Goal: Transaction & Acquisition: Book appointment/travel/reservation

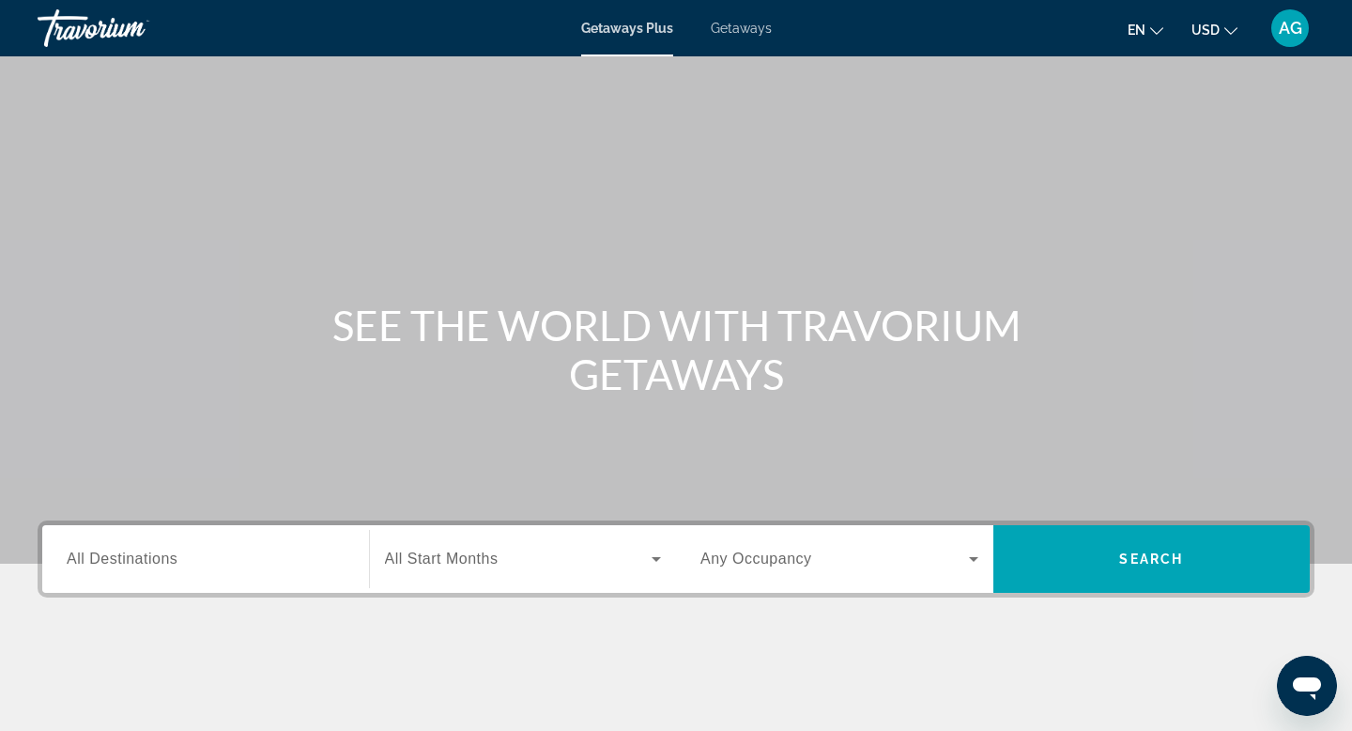
click at [747, 35] on span "Getaways" at bounding box center [741, 28] width 61 height 15
click at [215, 567] on input "Destination All Destinations" at bounding box center [206, 559] width 278 height 23
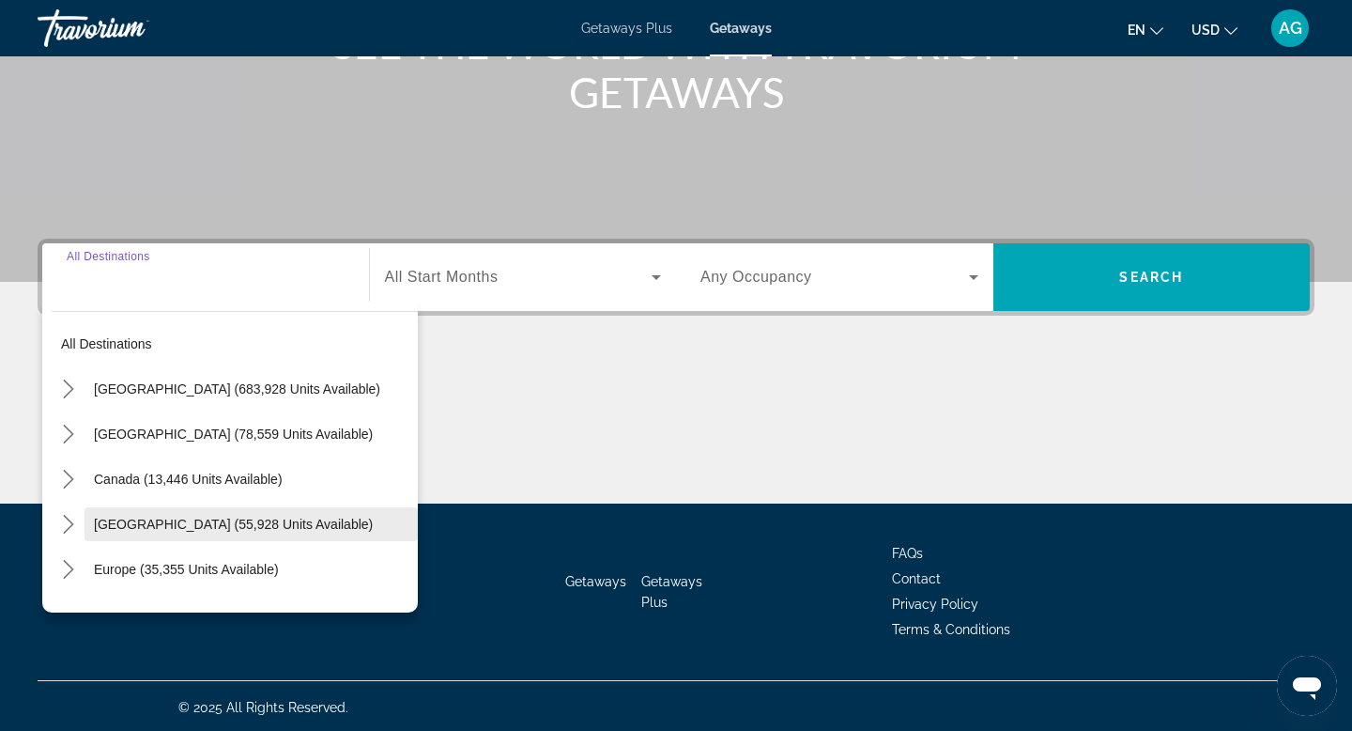
scroll to position [285, 0]
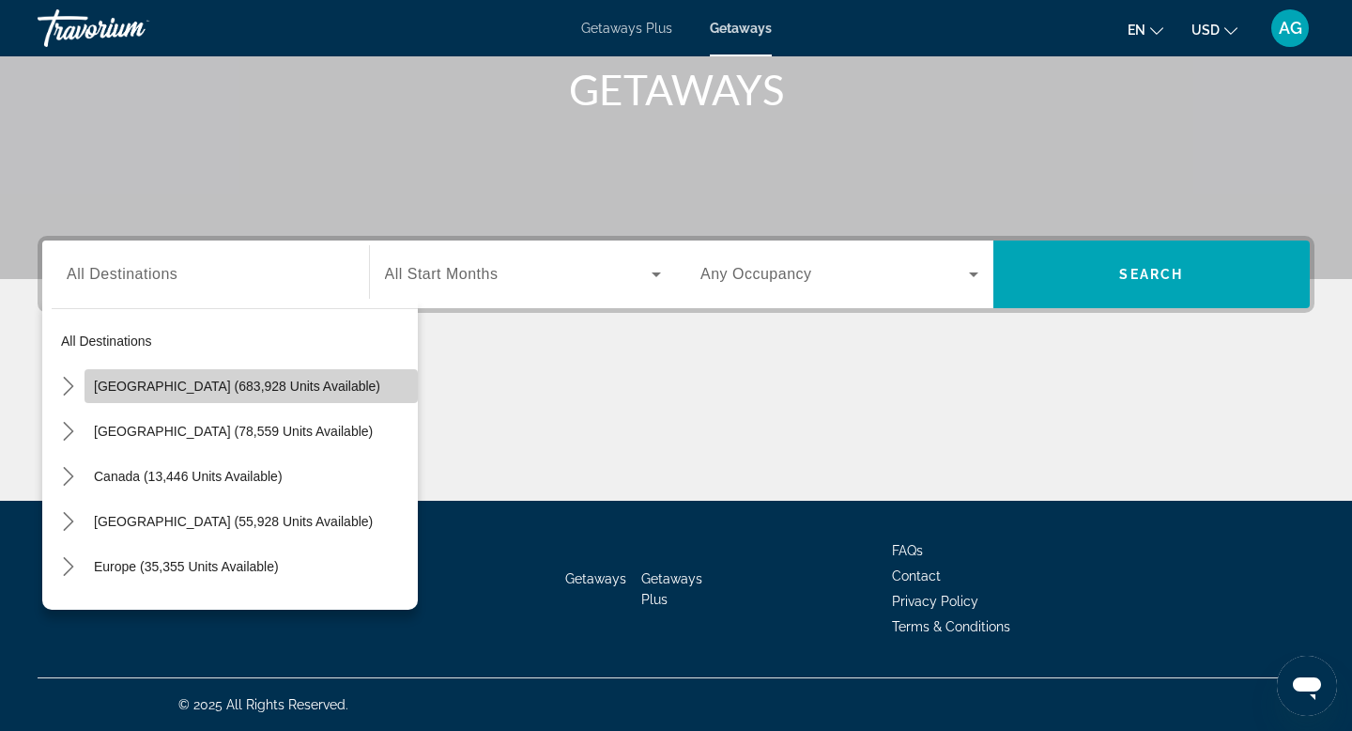
click at [115, 387] on span "[GEOGRAPHIC_DATA] (683,928 units available)" at bounding box center [237, 385] width 286 height 15
type input "**********"
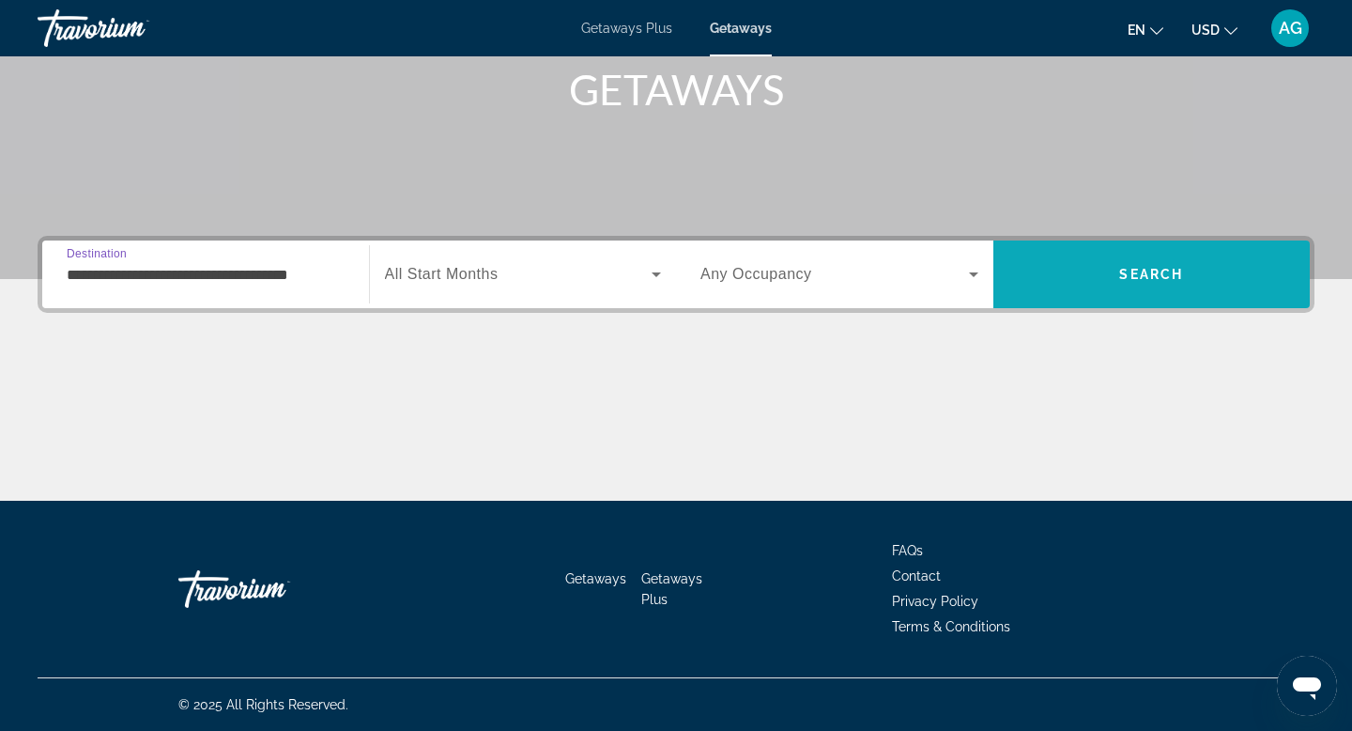
click at [1132, 282] on span "Search" at bounding box center [1151, 274] width 317 height 45
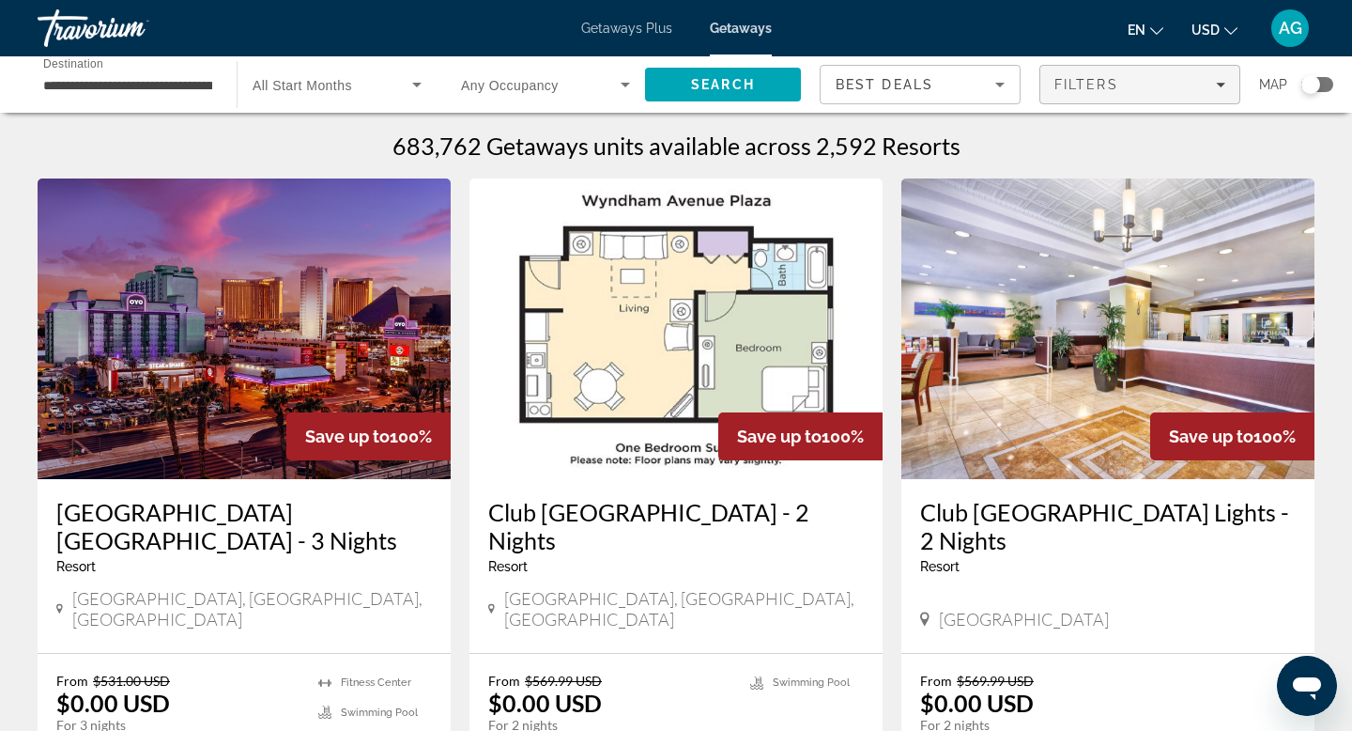
click at [1216, 92] on span "Filters" at bounding box center [1139, 84] width 199 height 45
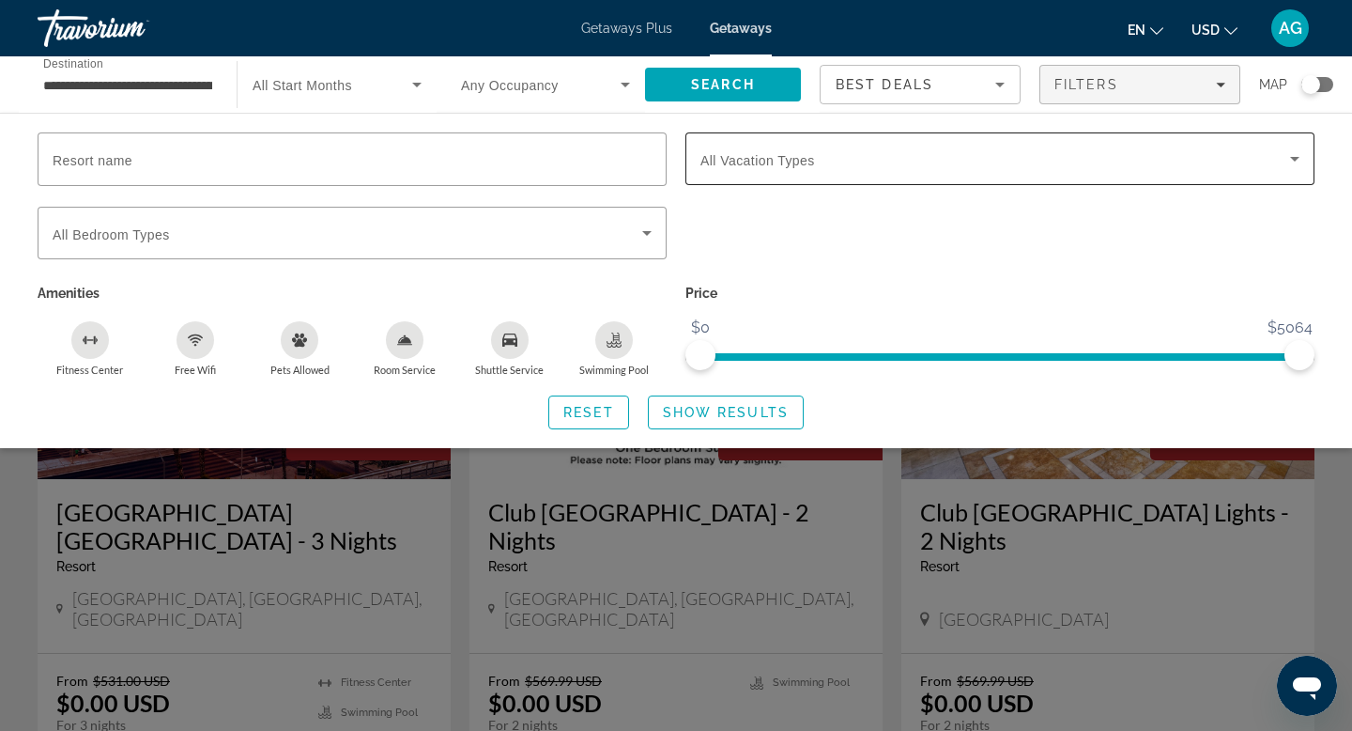
click at [1057, 171] on div "Search widget" at bounding box center [999, 158] width 599 height 53
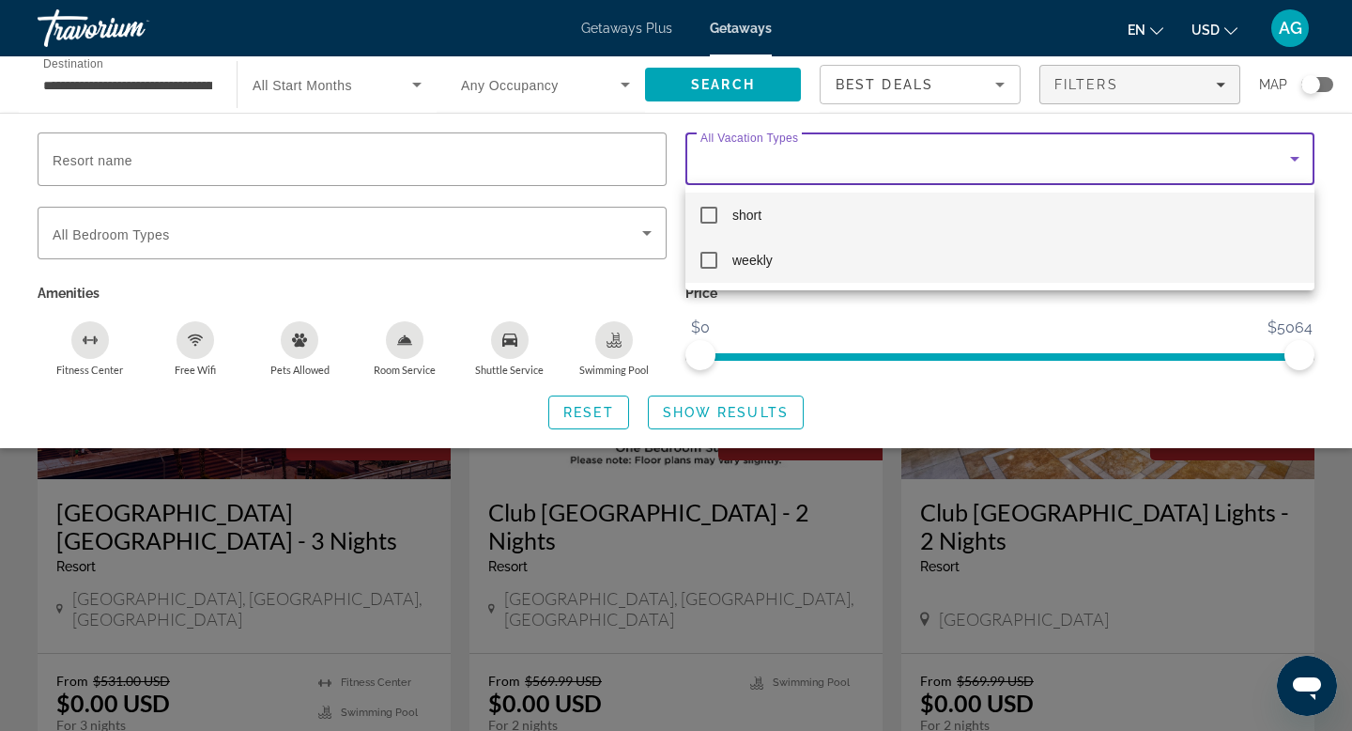
click at [714, 258] on mat-pseudo-checkbox at bounding box center [708, 260] width 17 height 17
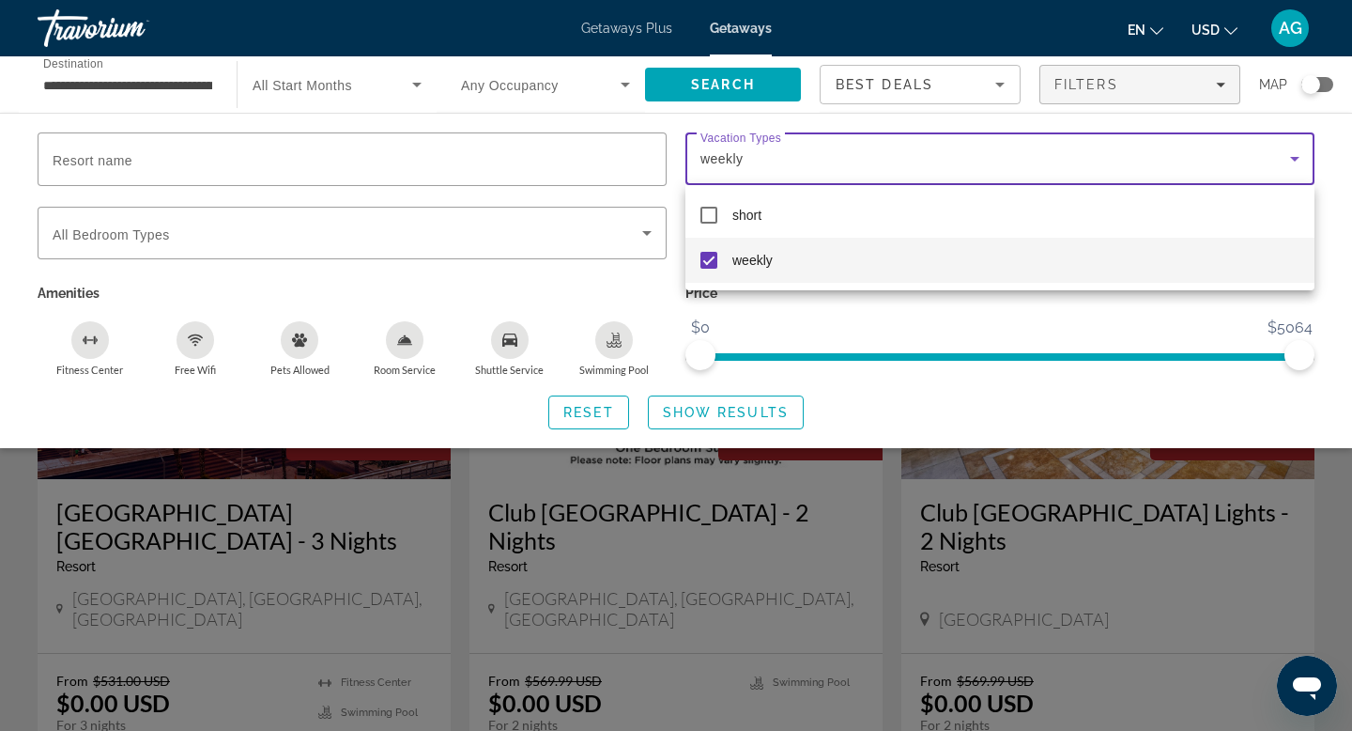
click at [707, 411] on div at bounding box center [676, 365] width 1352 height 731
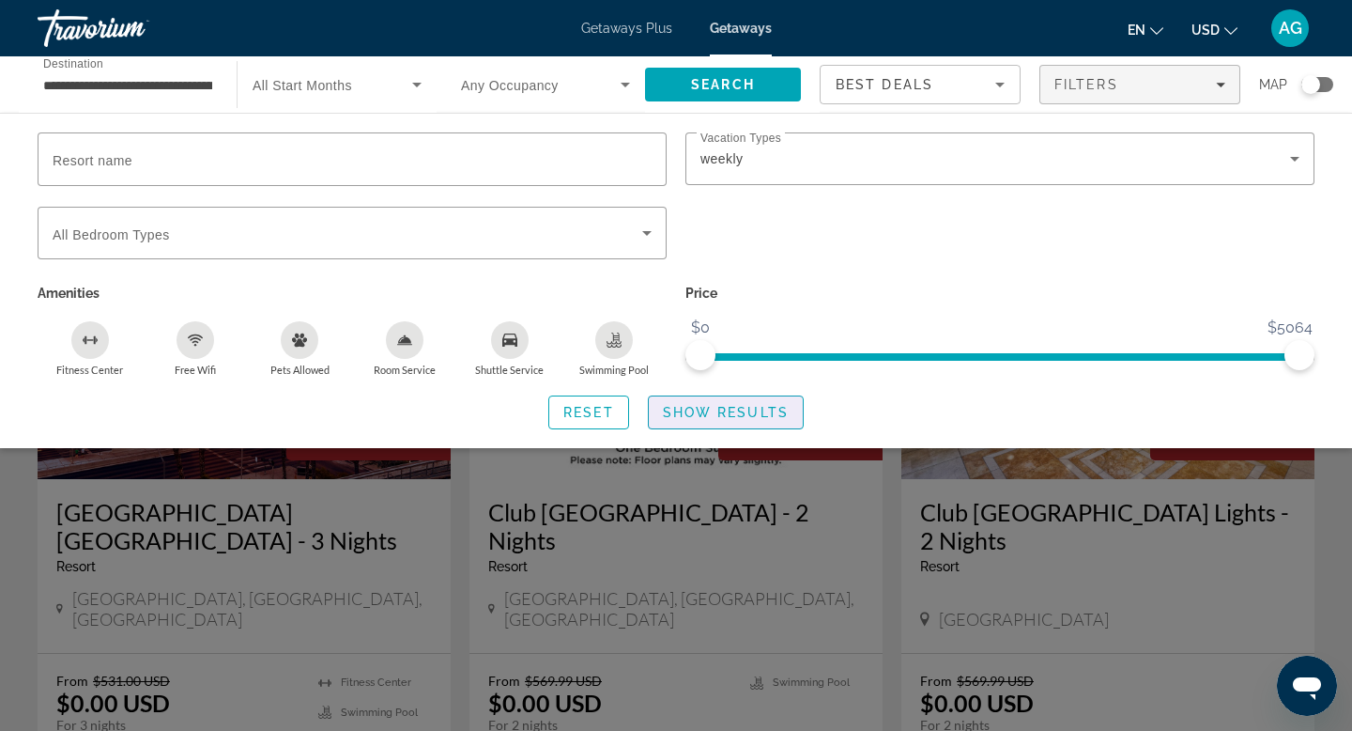
click at [707, 411] on span "Show Results" at bounding box center [726, 412] width 126 height 15
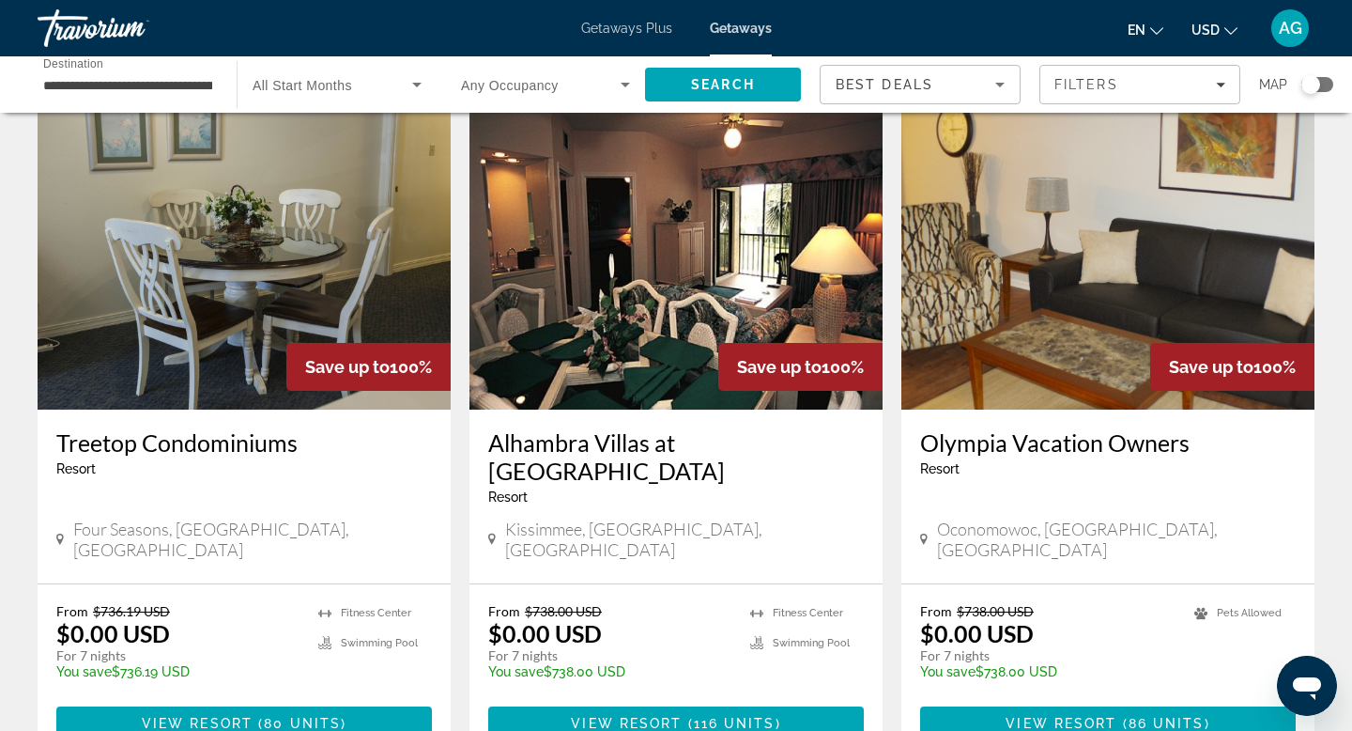
scroll to position [2133, 0]
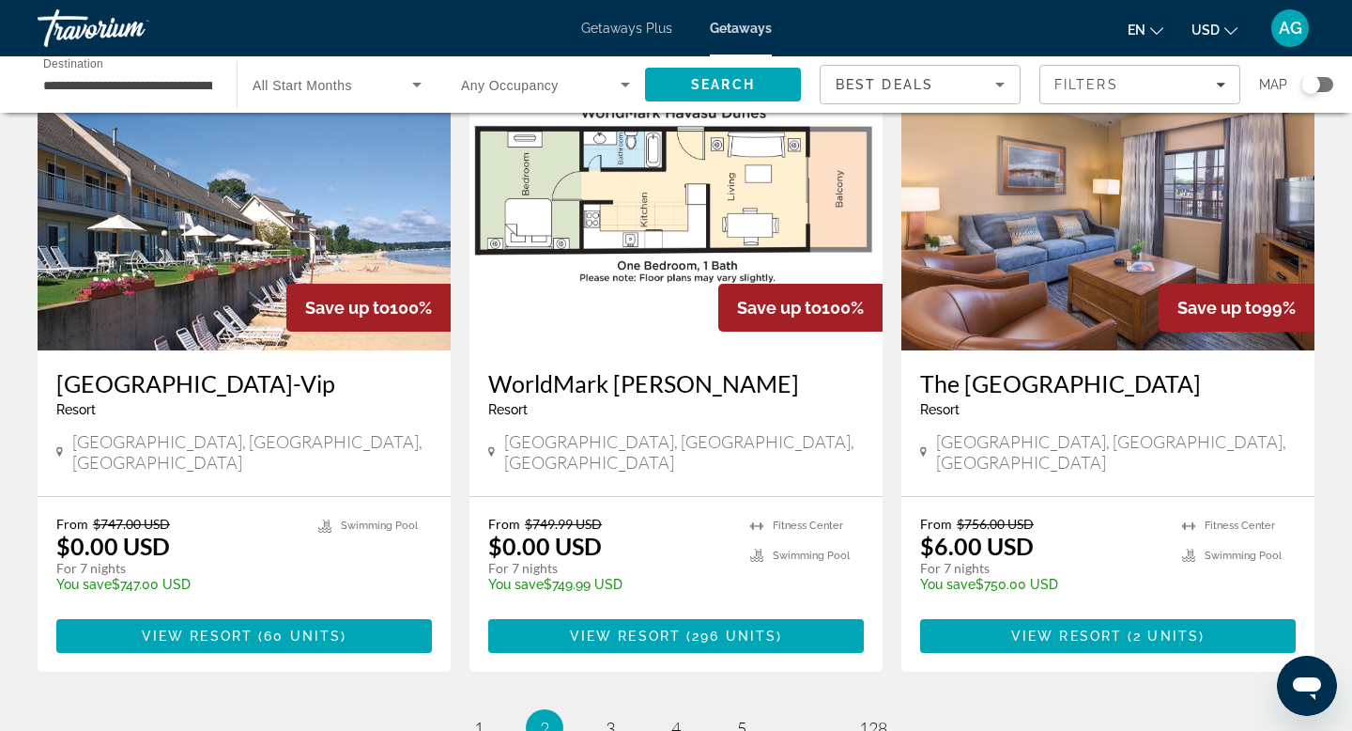
scroll to position [2133, 0]
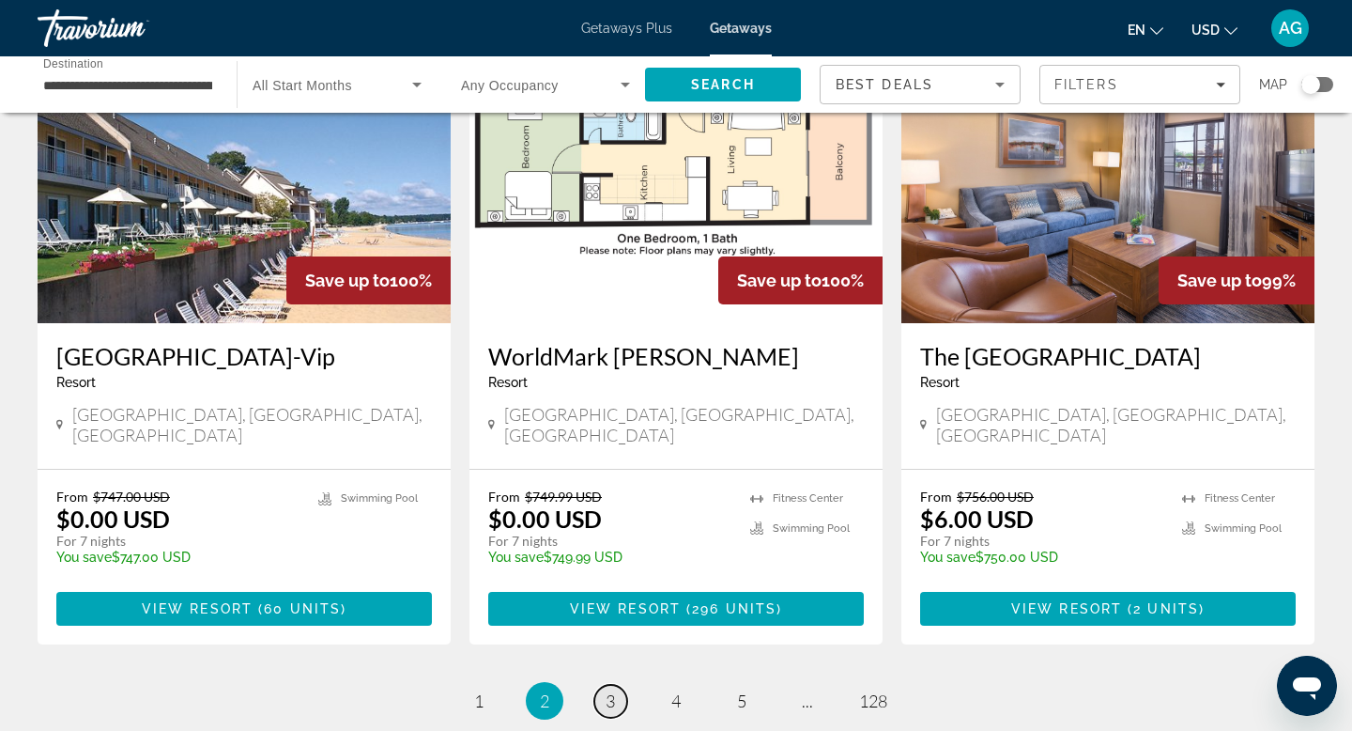
click at [597, 684] on link "page 3" at bounding box center [610, 700] width 33 height 33
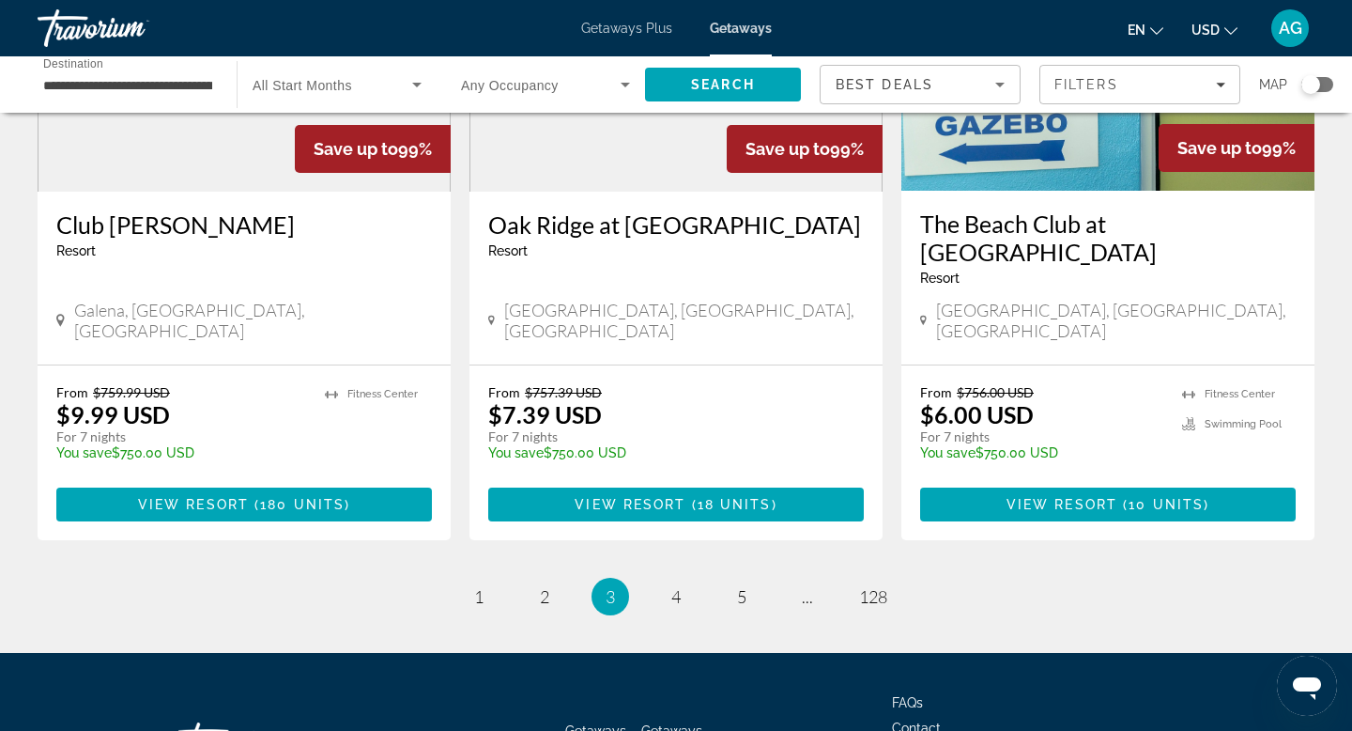
scroll to position [2336, 0]
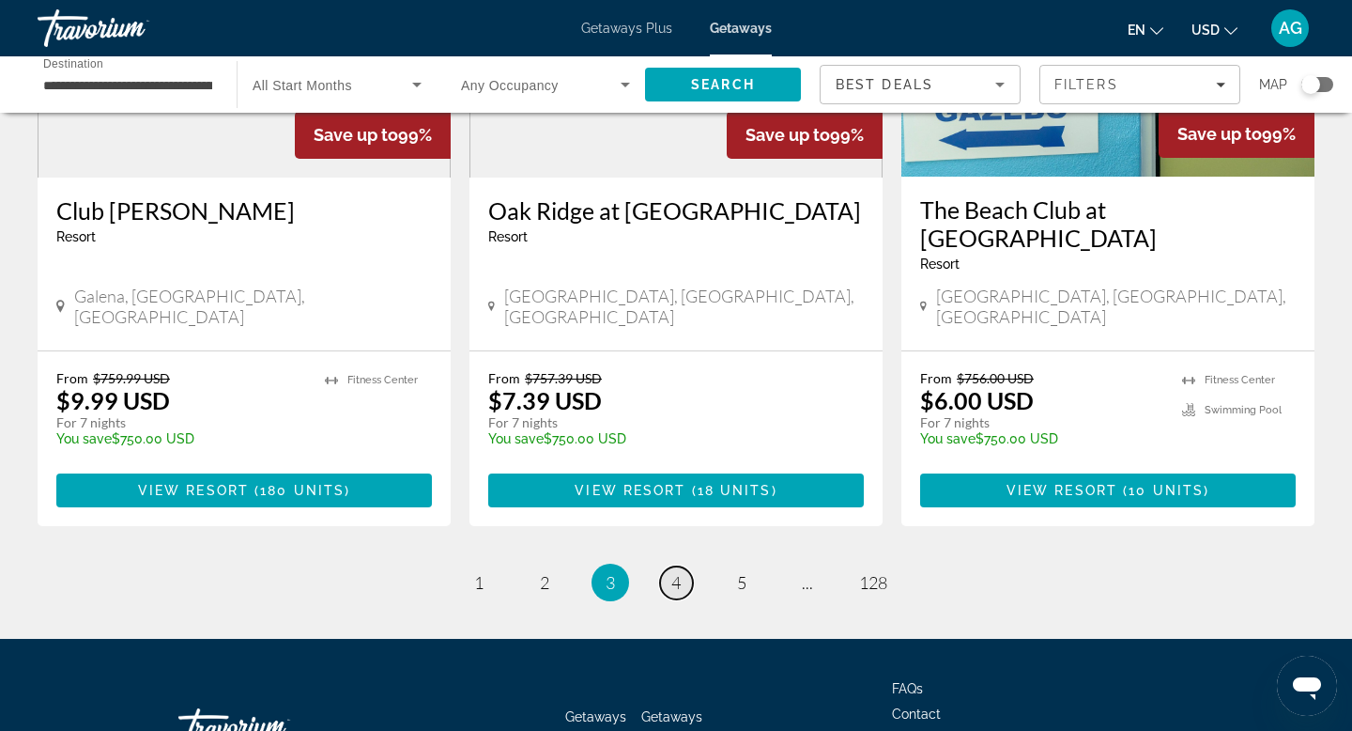
click at [665, 566] on link "page 4" at bounding box center [676, 582] width 33 height 33
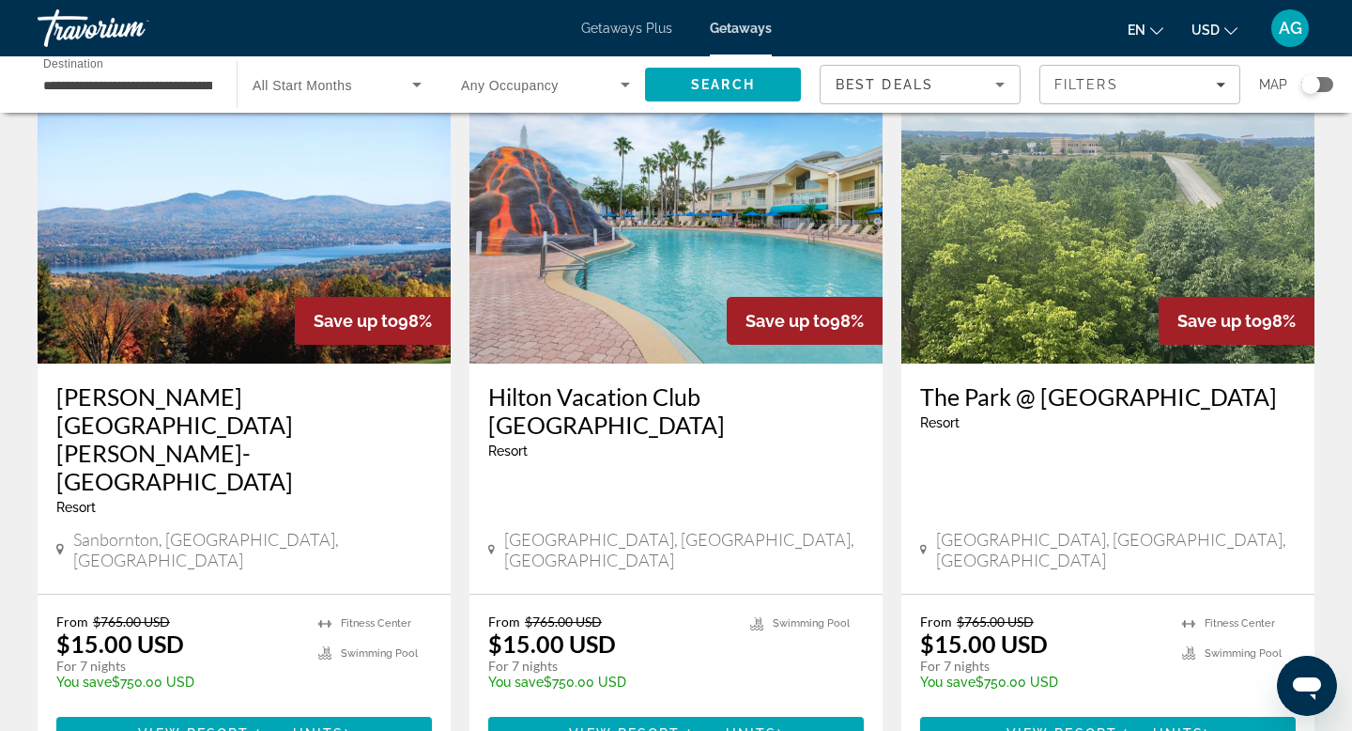
scroll to position [2207, 0]
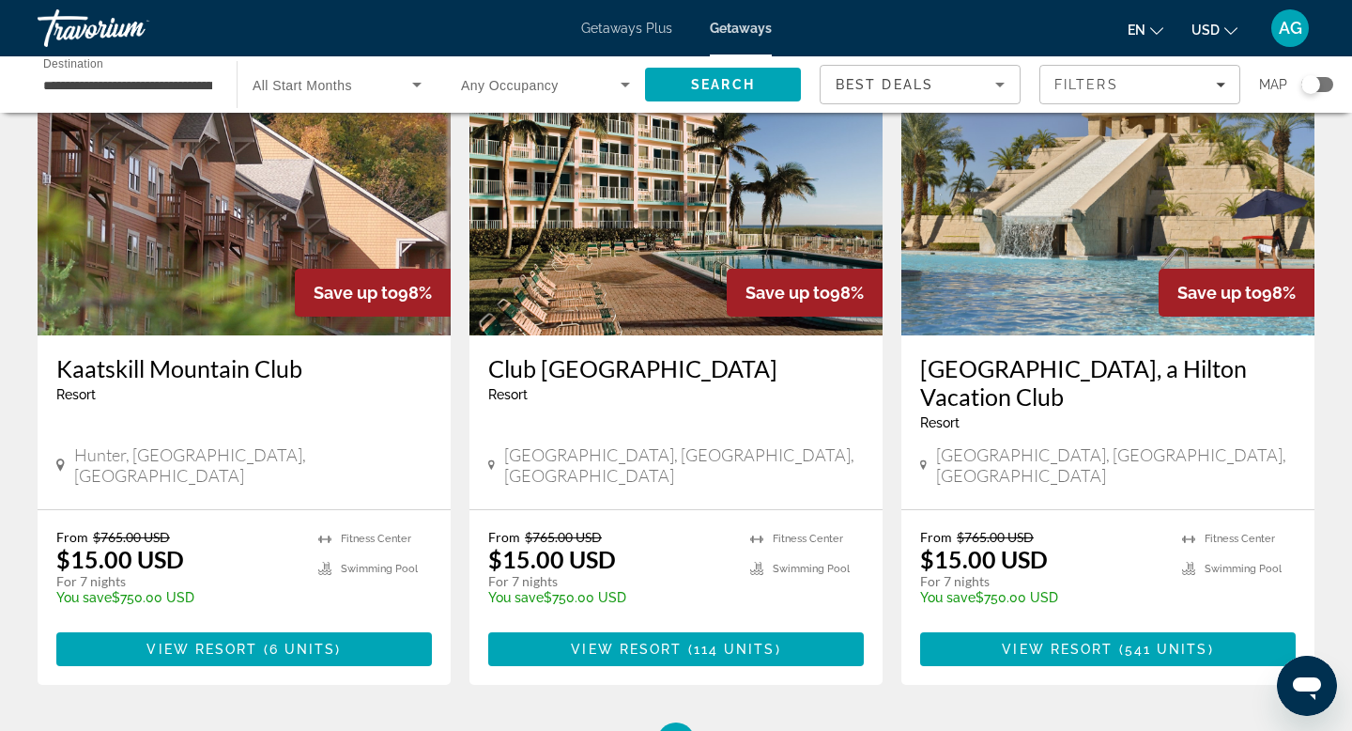
scroll to position [2235, 0]
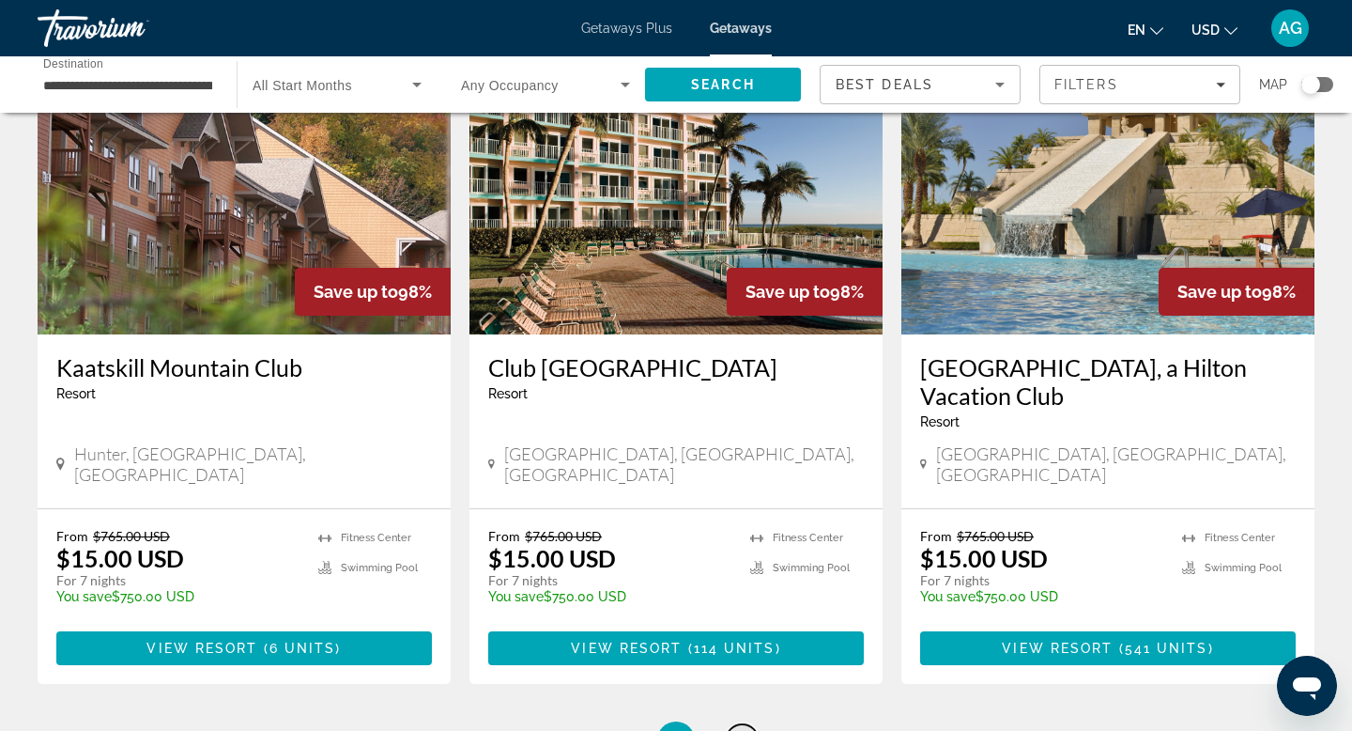
click at [741, 730] on span "6" at bounding box center [741, 740] width 9 height 21
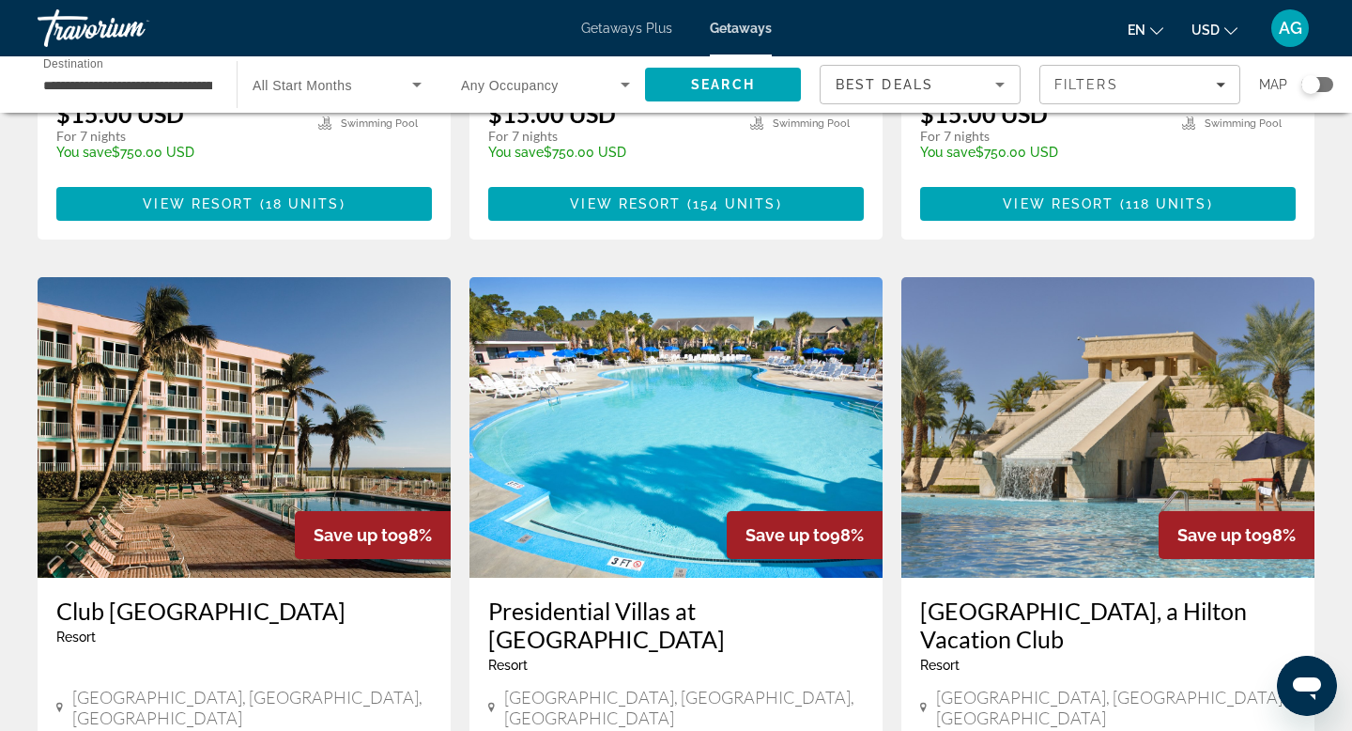
scroll to position [1955, 0]
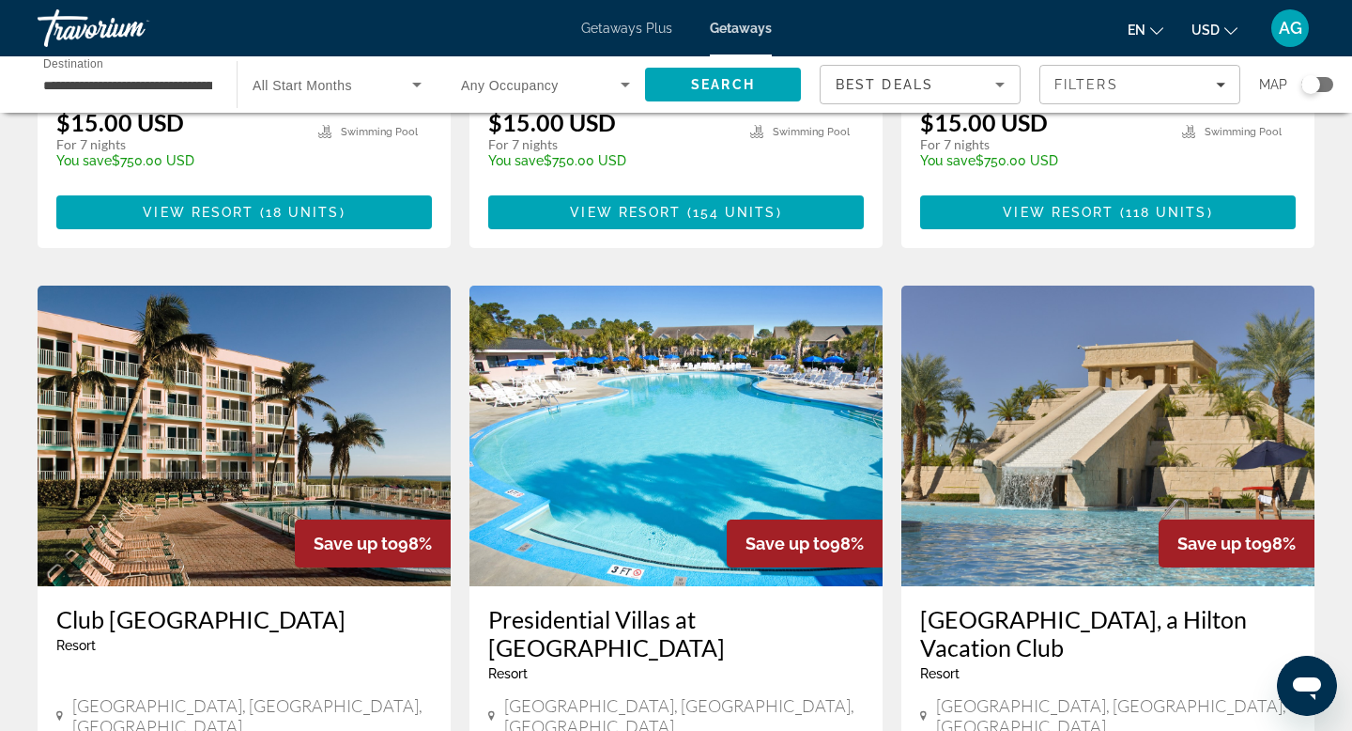
click at [1108, 405] on img "Main content" at bounding box center [1107, 435] width 413 height 300
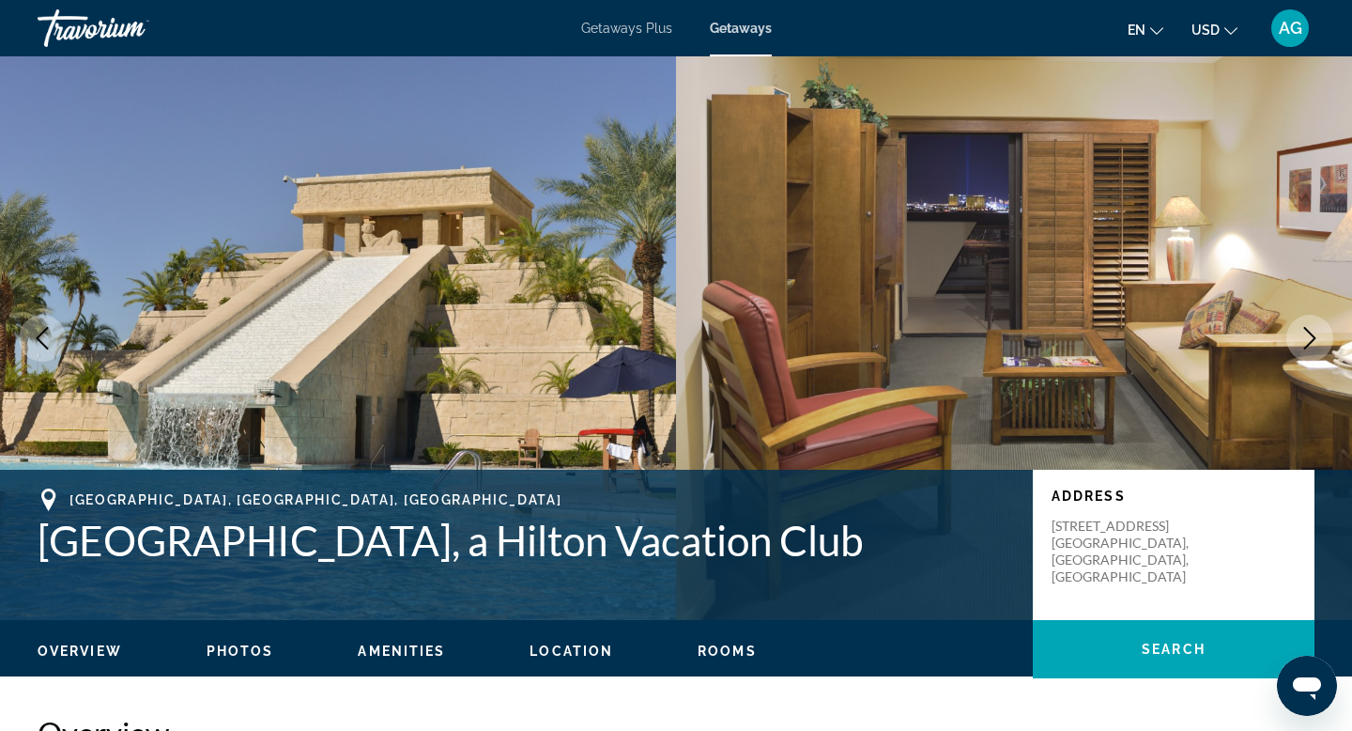
click at [1300, 347] on icon "Next image" at bounding box center [1310, 338] width 23 height 23
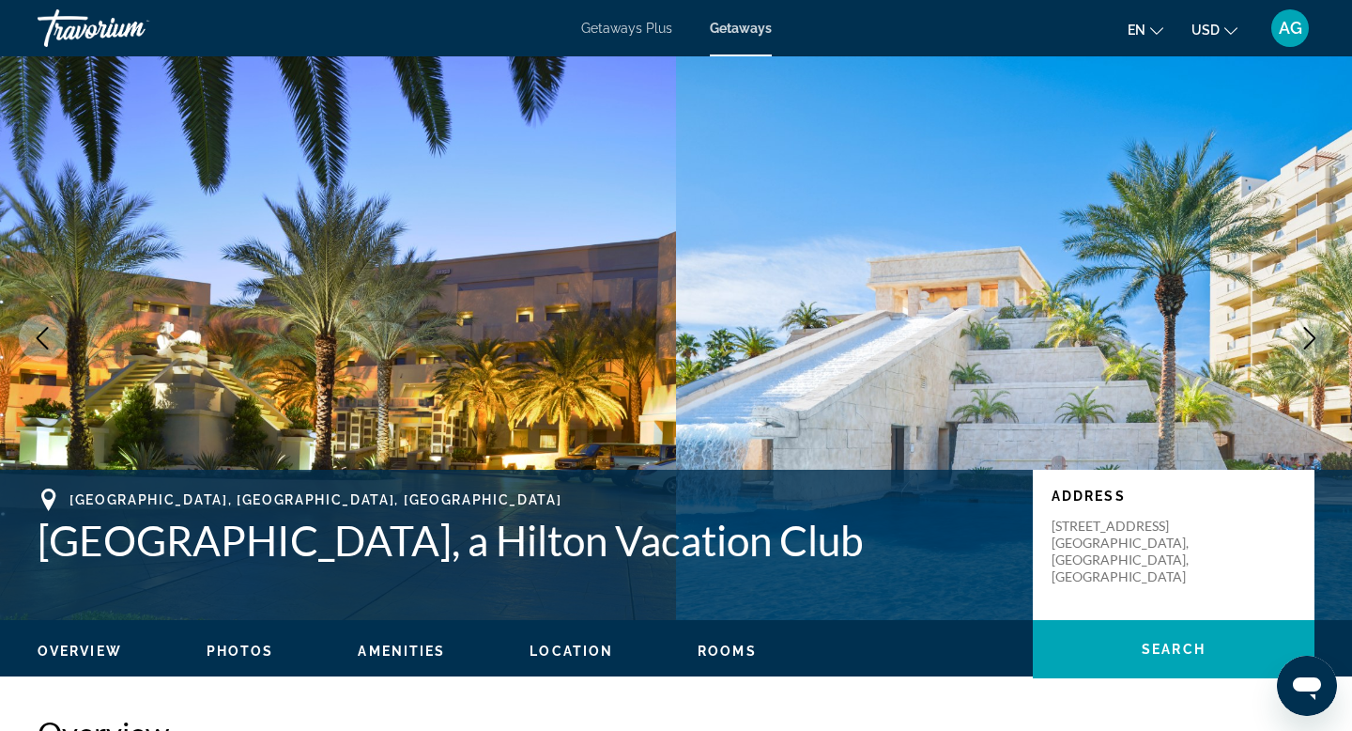
click at [1300, 347] on icon "Next image" at bounding box center [1310, 338] width 23 height 23
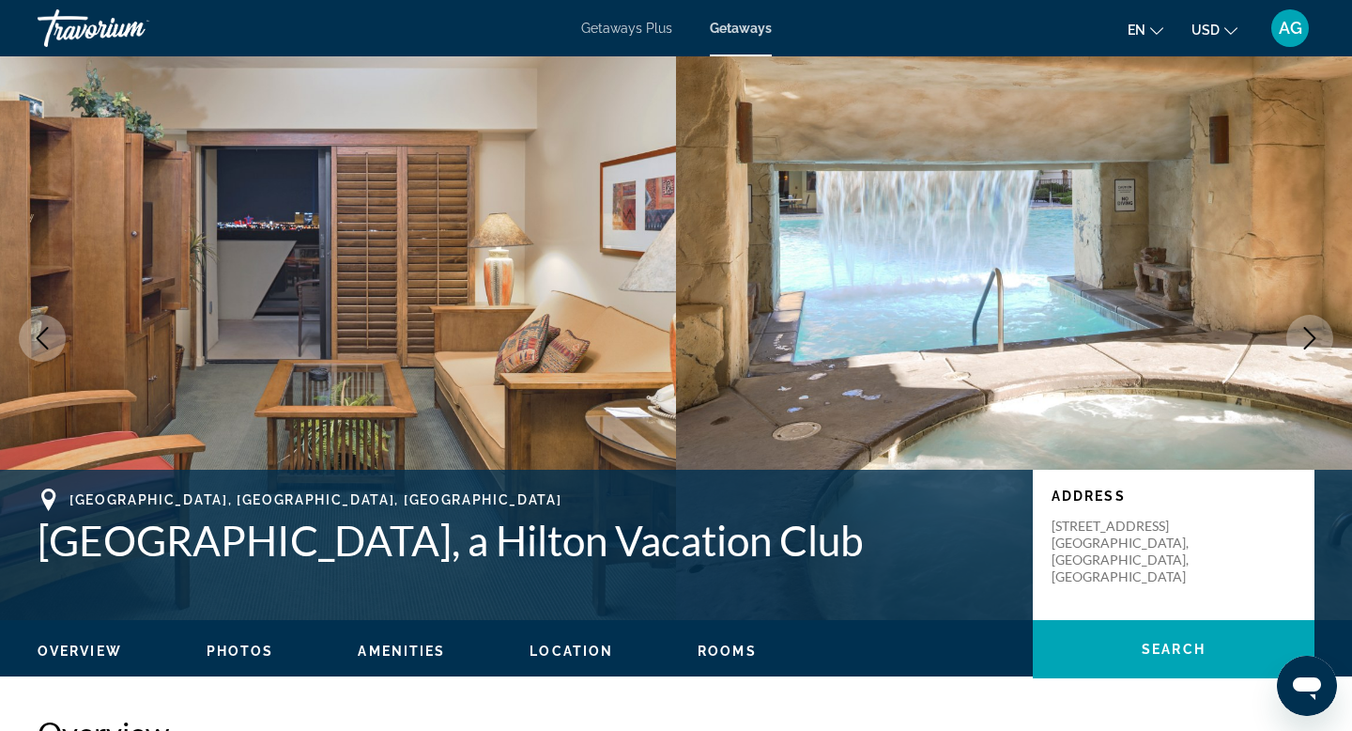
click at [1300, 347] on icon "Next image" at bounding box center [1310, 338] width 23 height 23
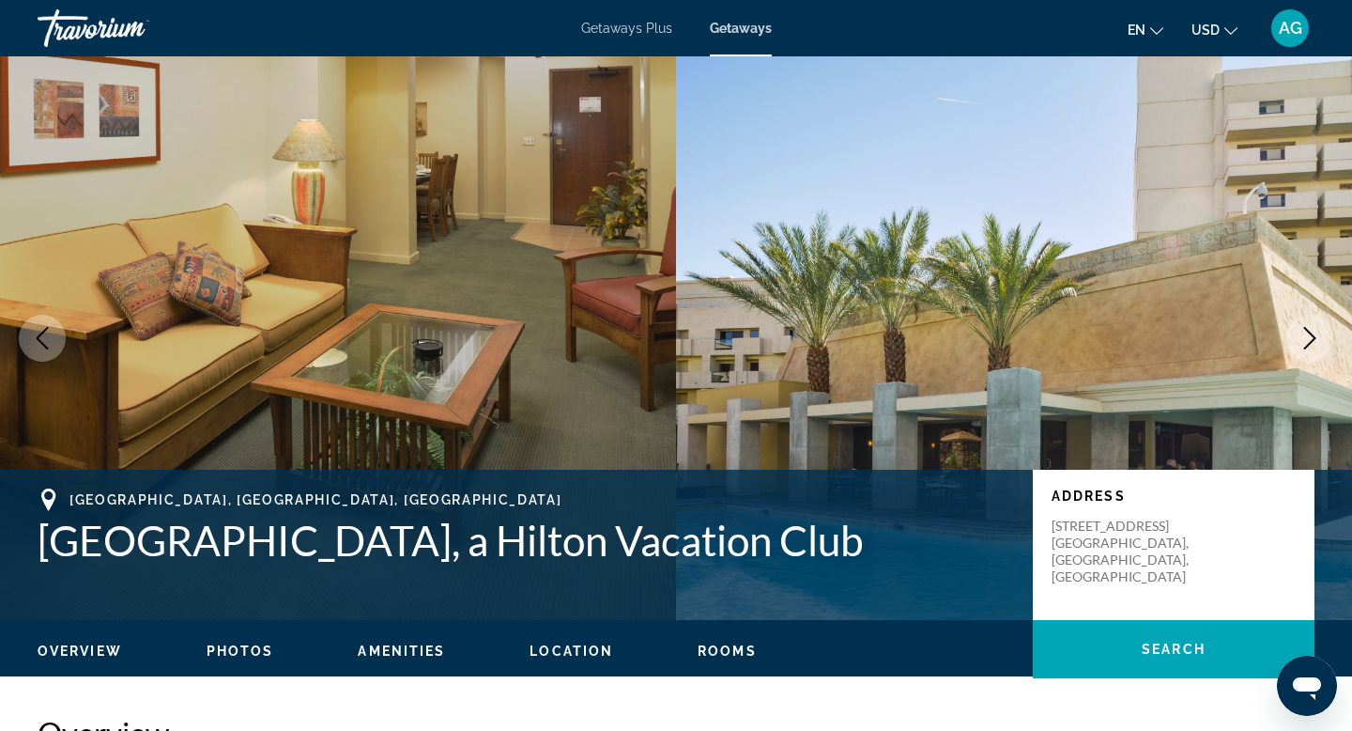
click at [1300, 347] on icon "Next image" at bounding box center [1310, 338] width 23 height 23
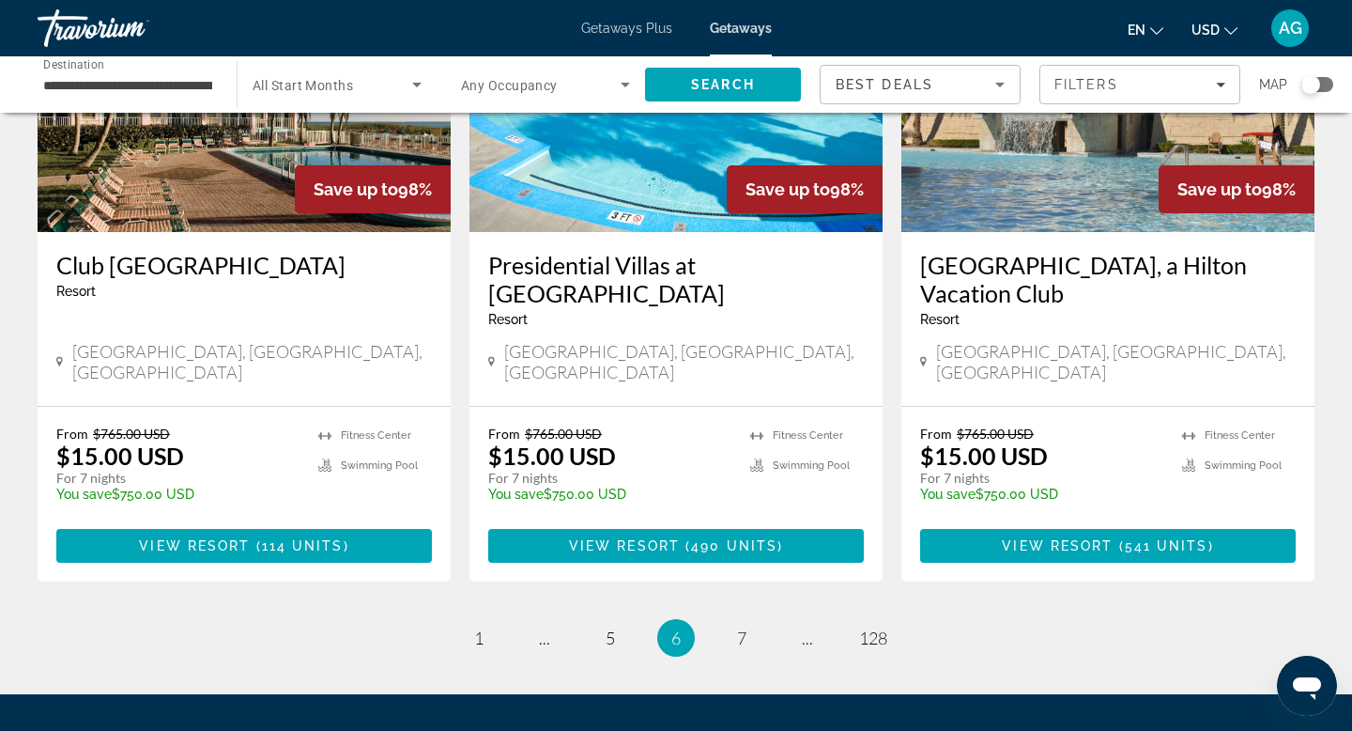
scroll to position [2335, 0]
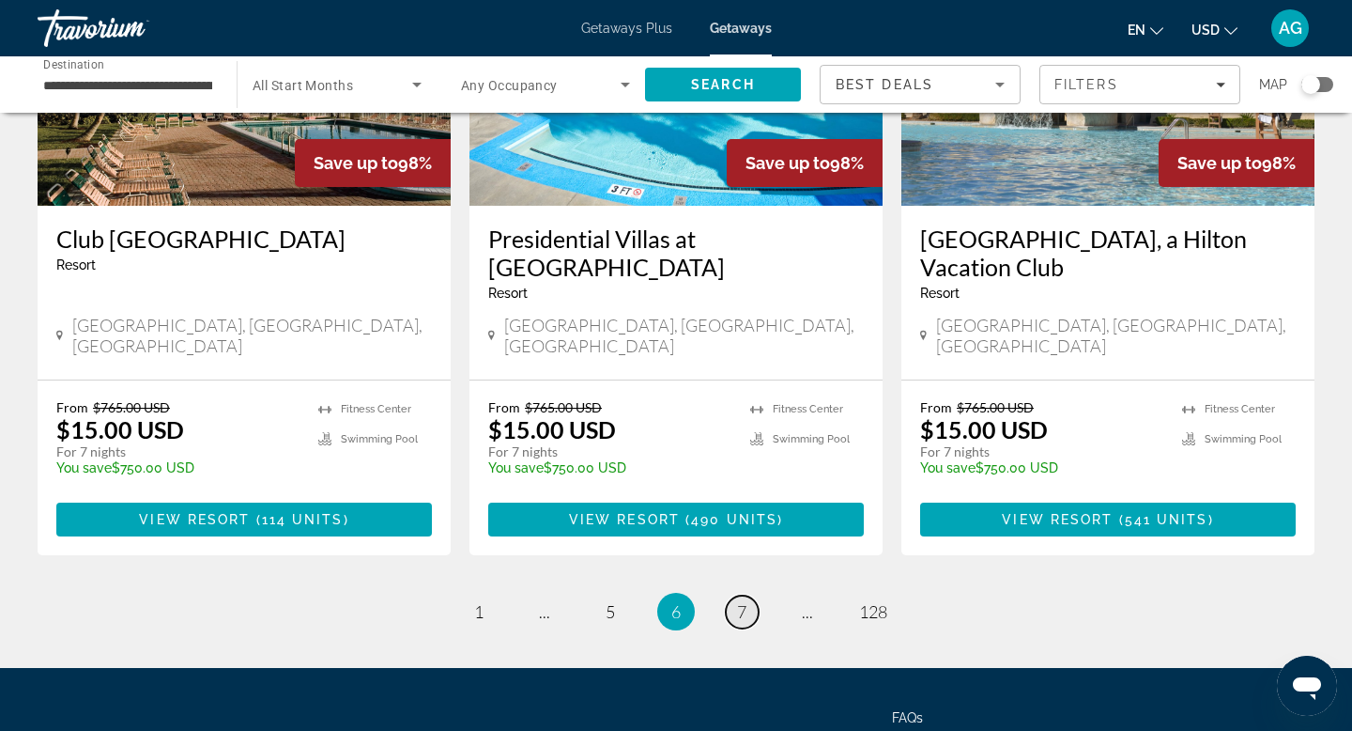
click at [737, 601] on span "7" at bounding box center [741, 611] width 9 height 21
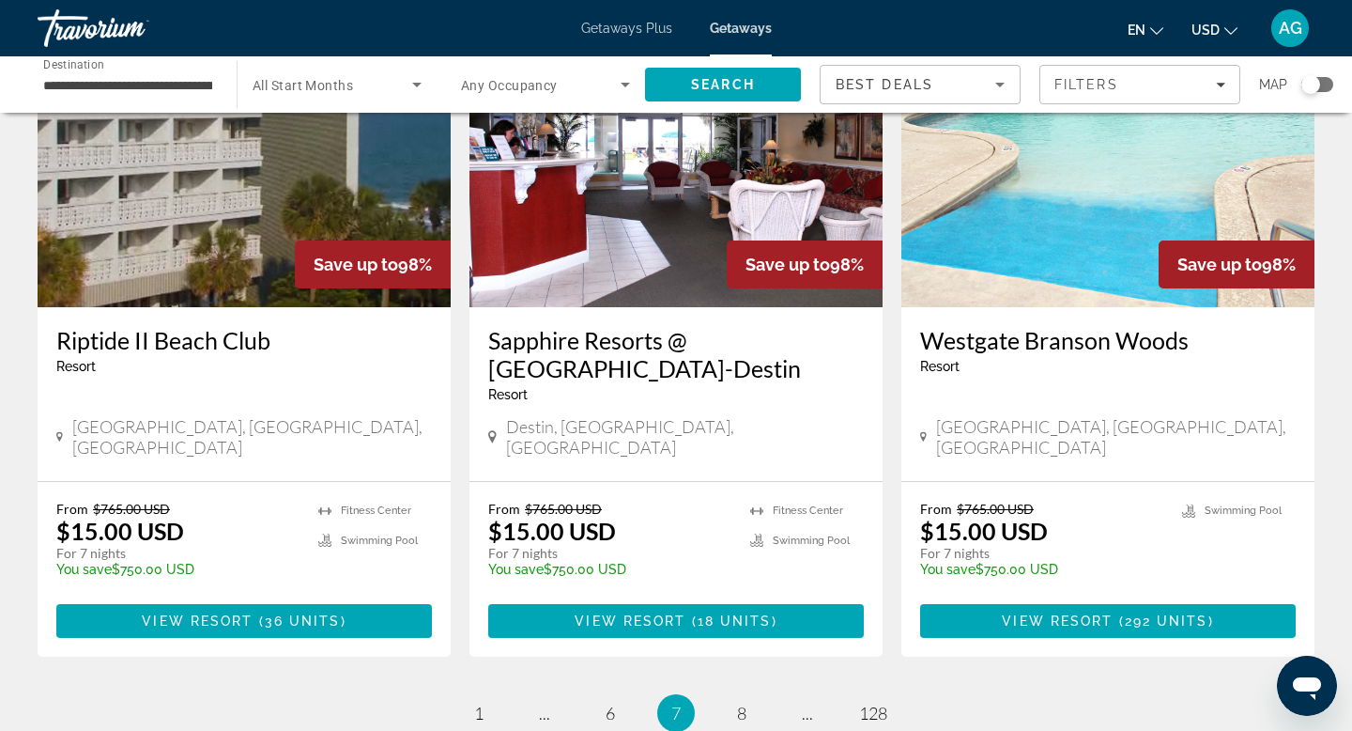
scroll to position [2420, 0]
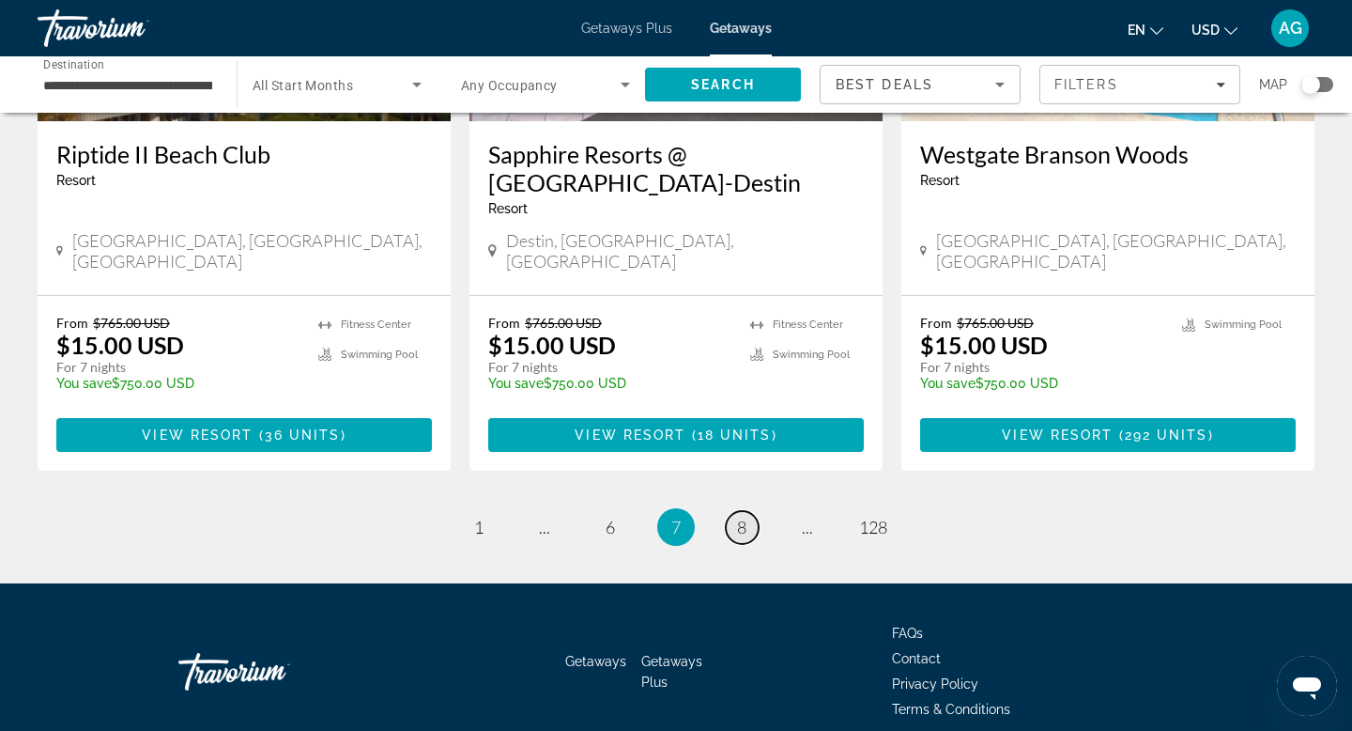
click at [744, 516] on span "8" at bounding box center [741, 526] width 9 height 21
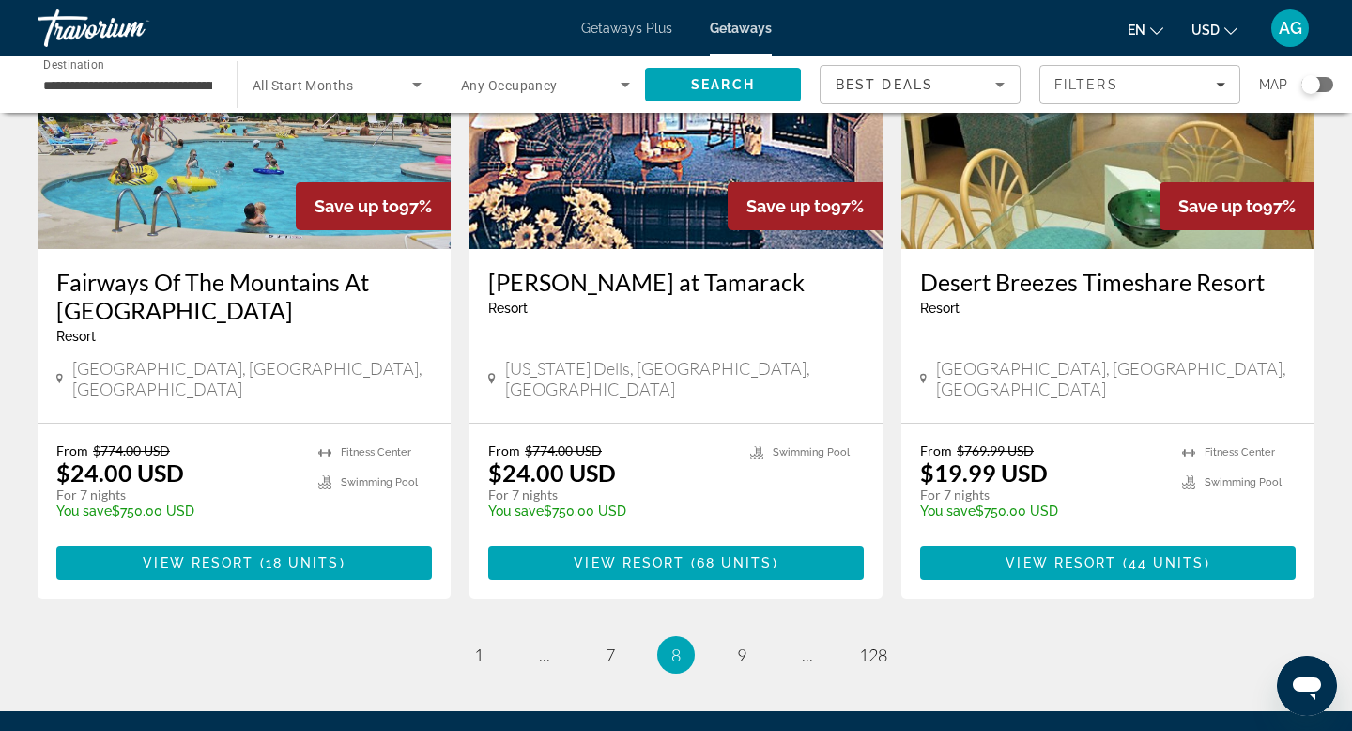
scroll to position [2321, 0]
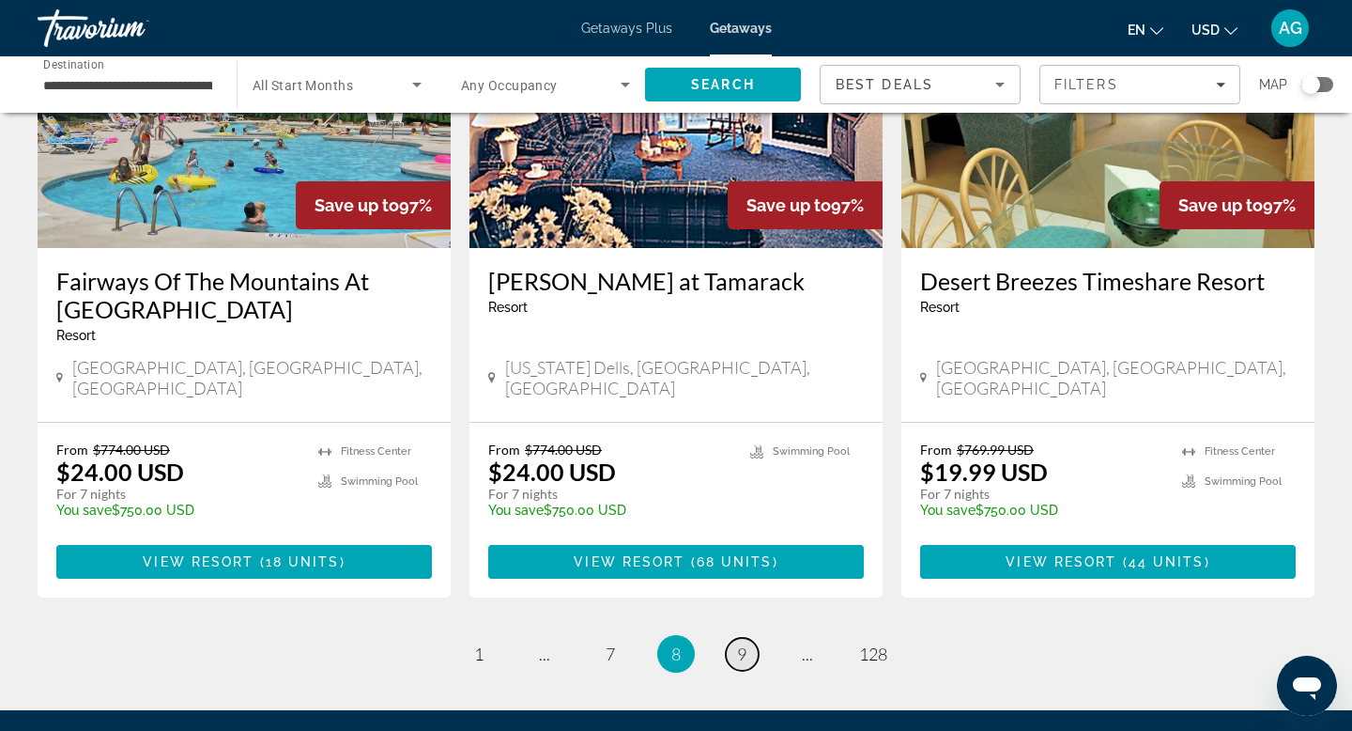
click at [744, 643] on span "9" at bounding box center [741, 653] width 9 height 21
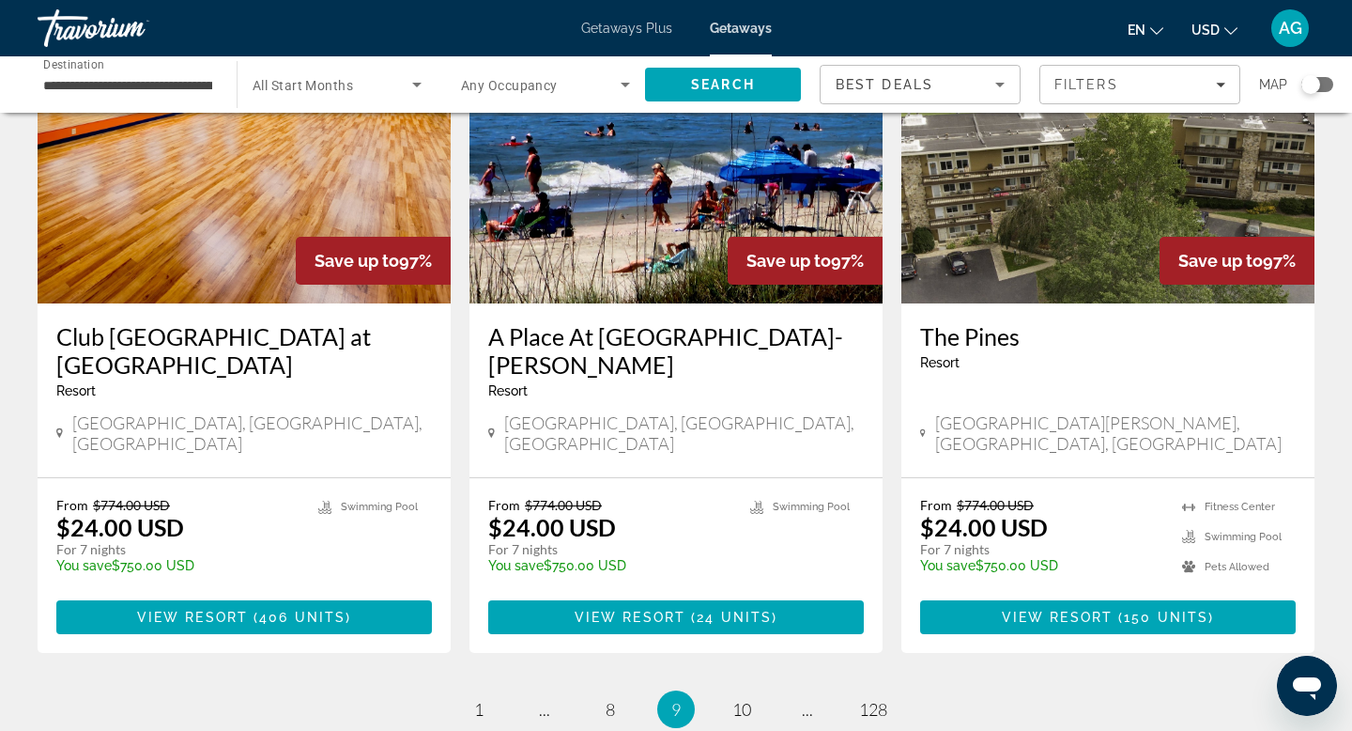
scroll to position [2336, 0]
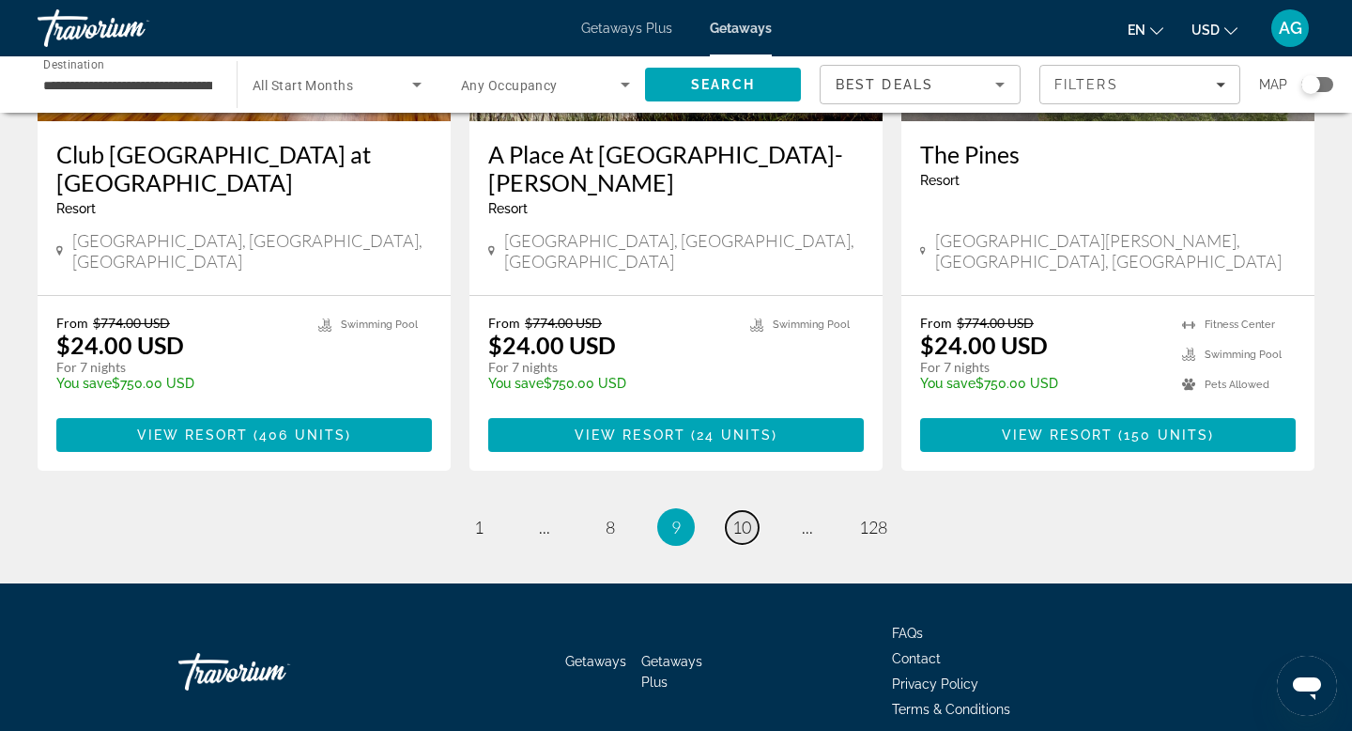
click at [746, 516] on span "10" at bounding box center [741, 526] width 19 height 21
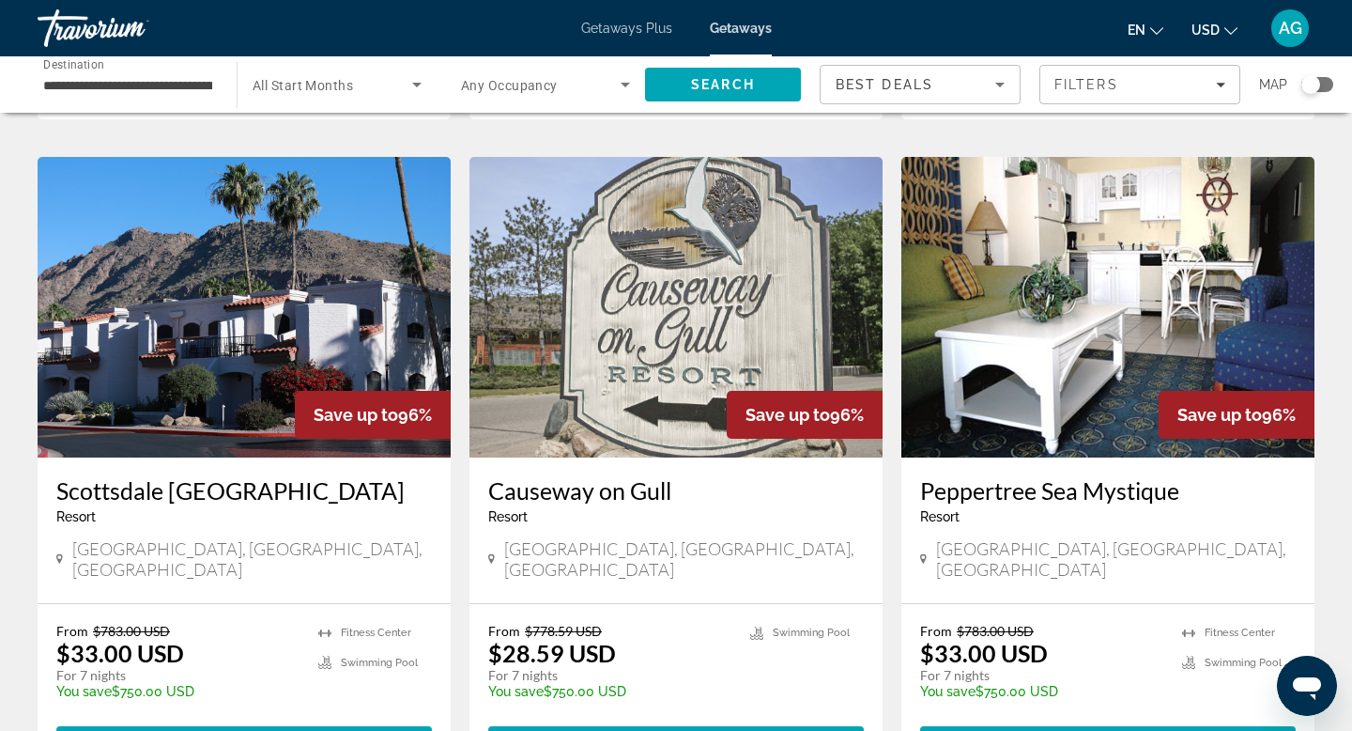
scroll to position [2032, 0]
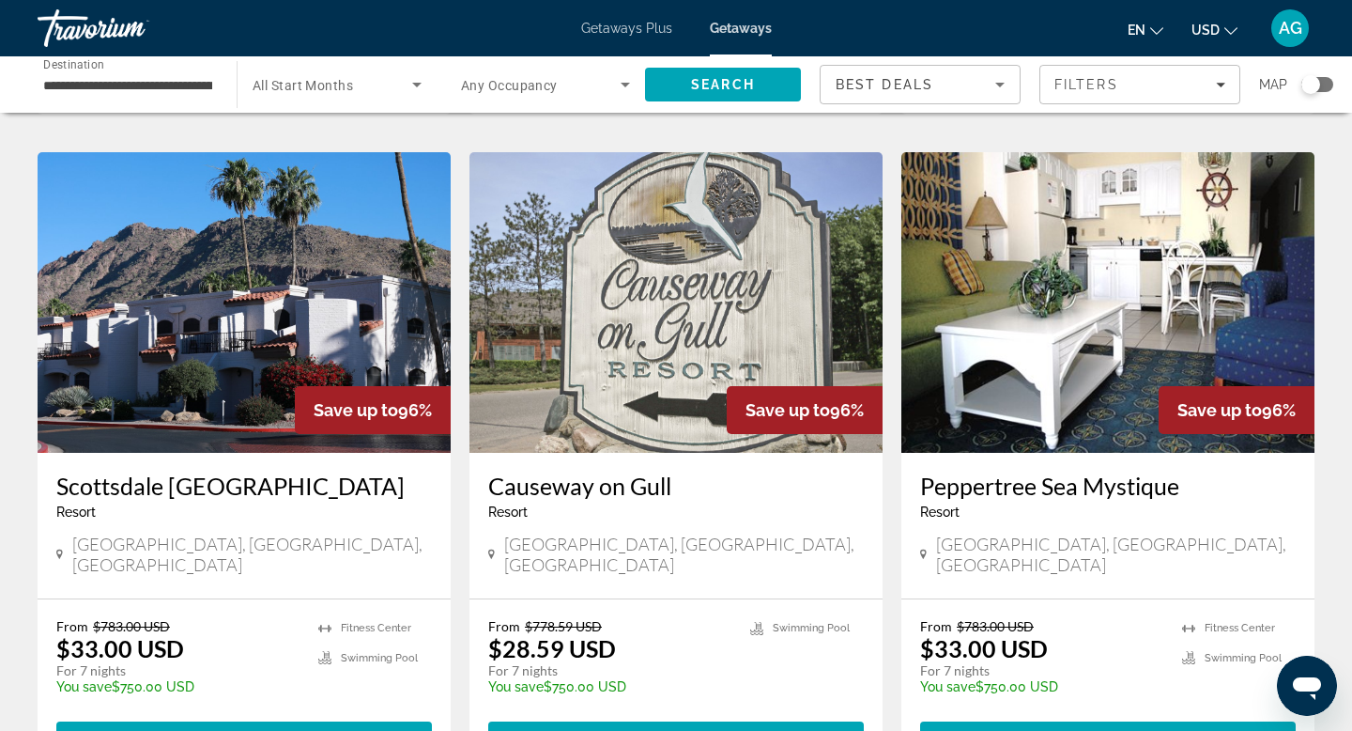
click at [374, 272] on img "Main content" at bounding box center [244, 302] width 413 height 300
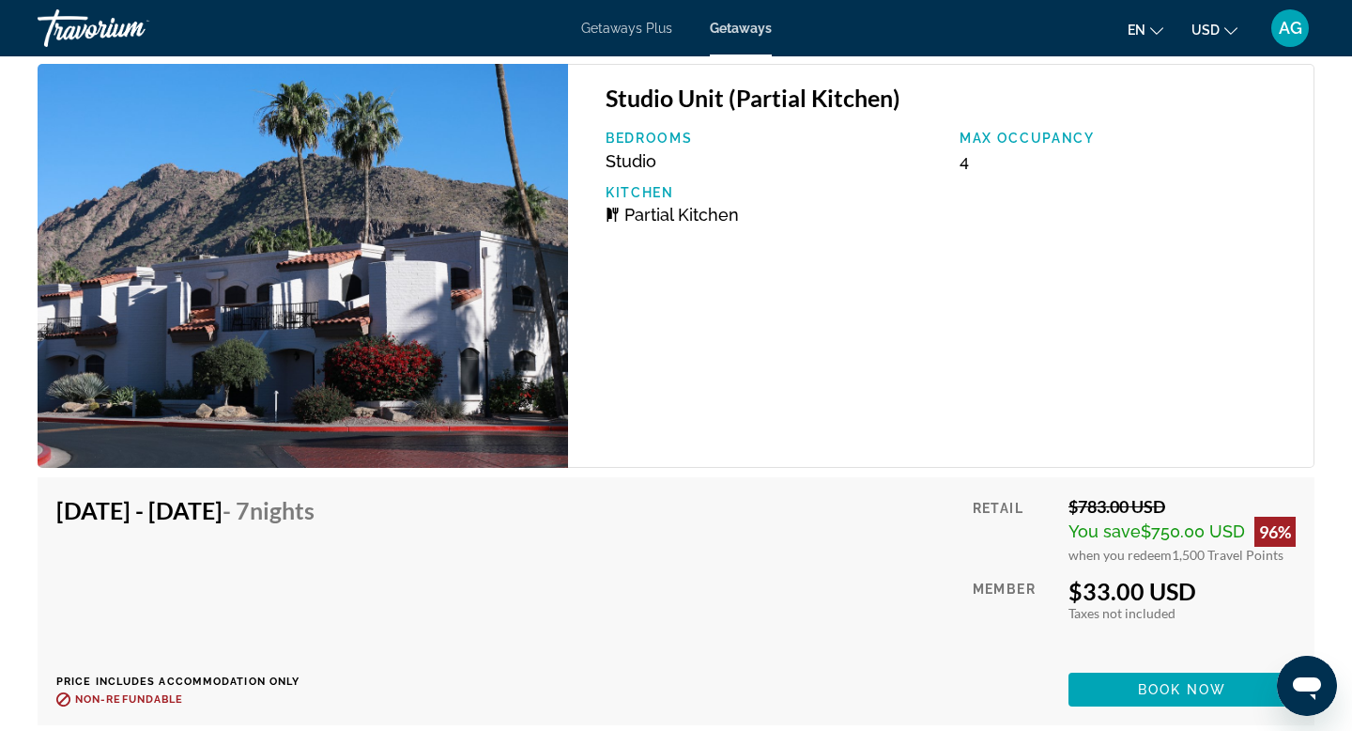
scroll to position [3824, 0]
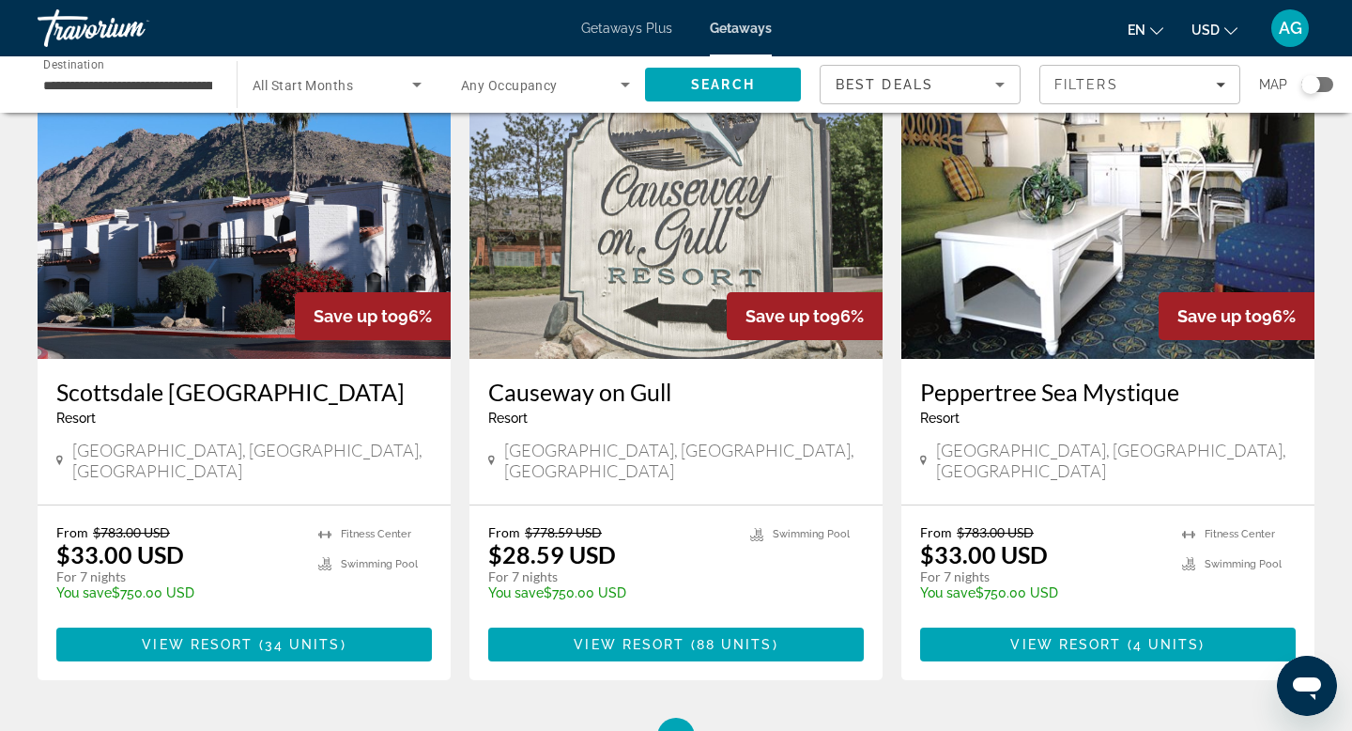
scroll to position [2166, 0]
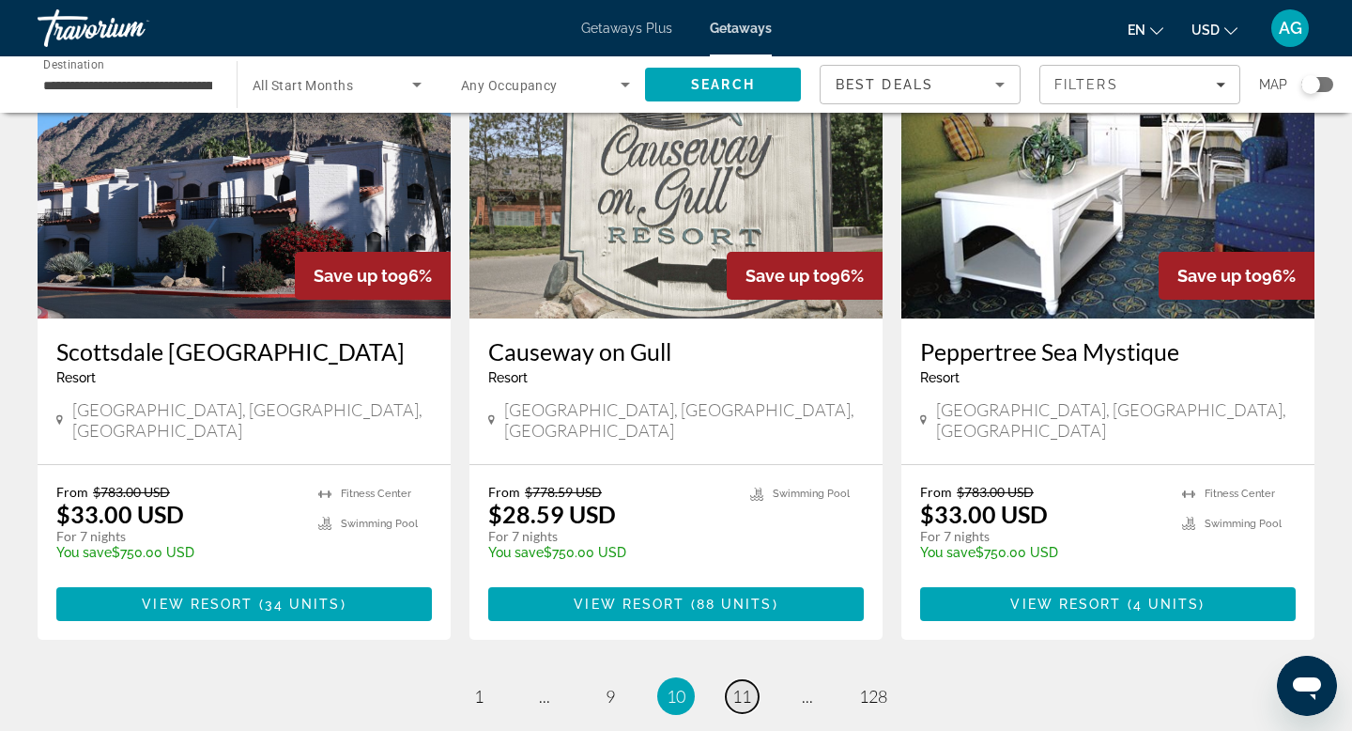
click at [740, 685] on span "11" at bounding box center [741, 695] width 19 height 21
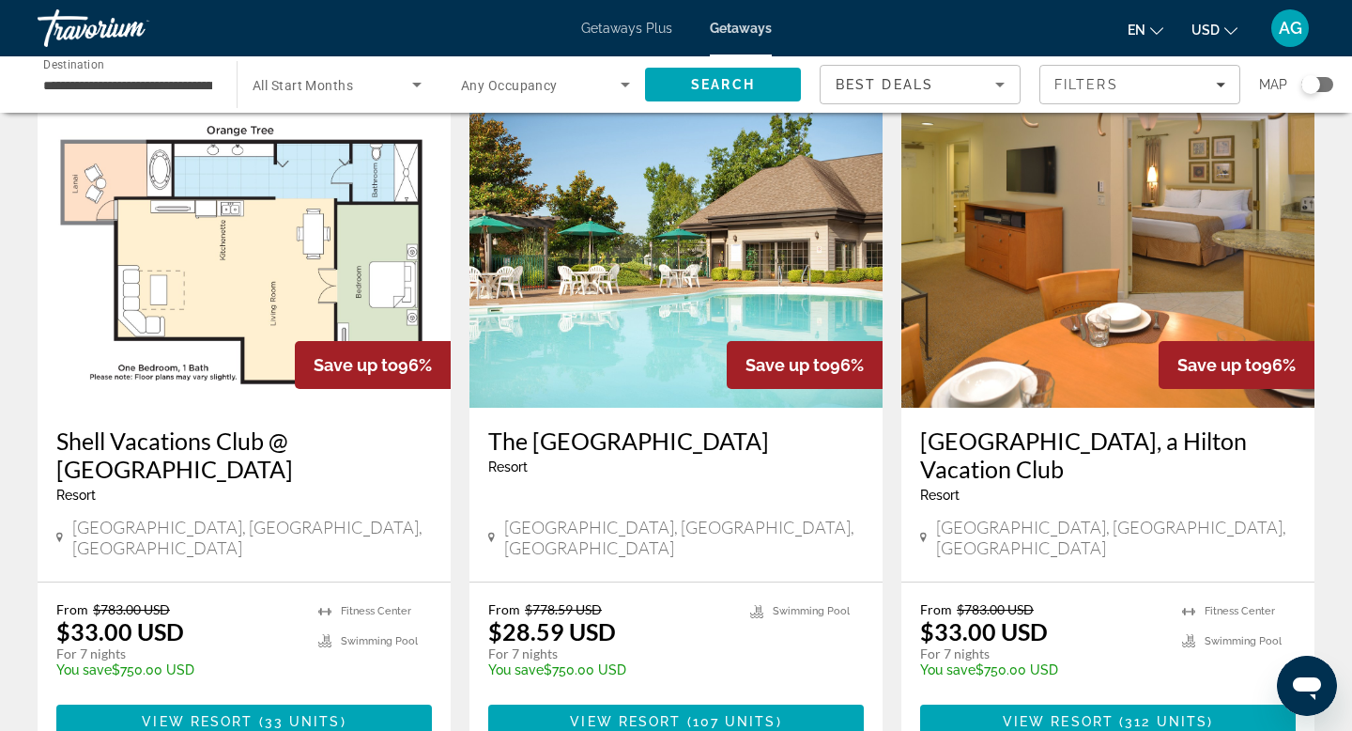
scroll to position [68, 0]
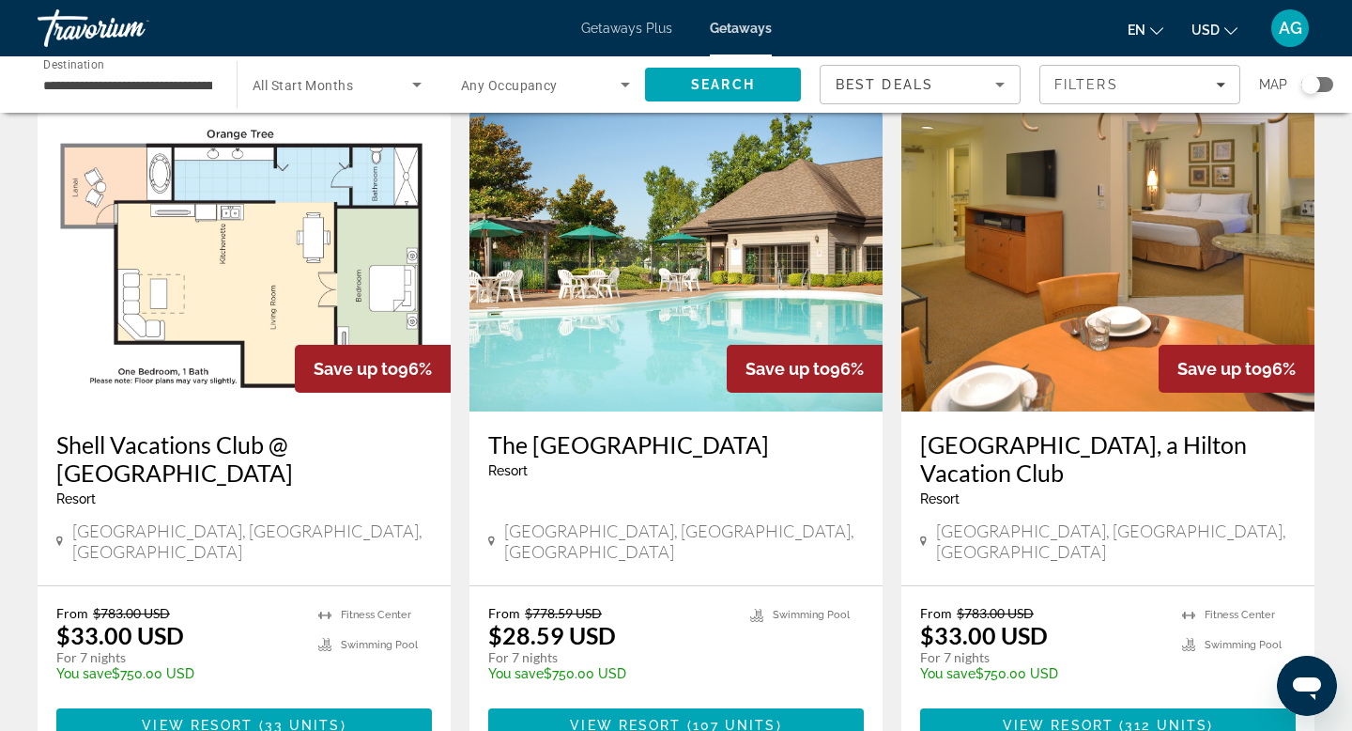
click at [1135, 338] on img "Main content" at bounding box center [1107, 261] width 413 height 300
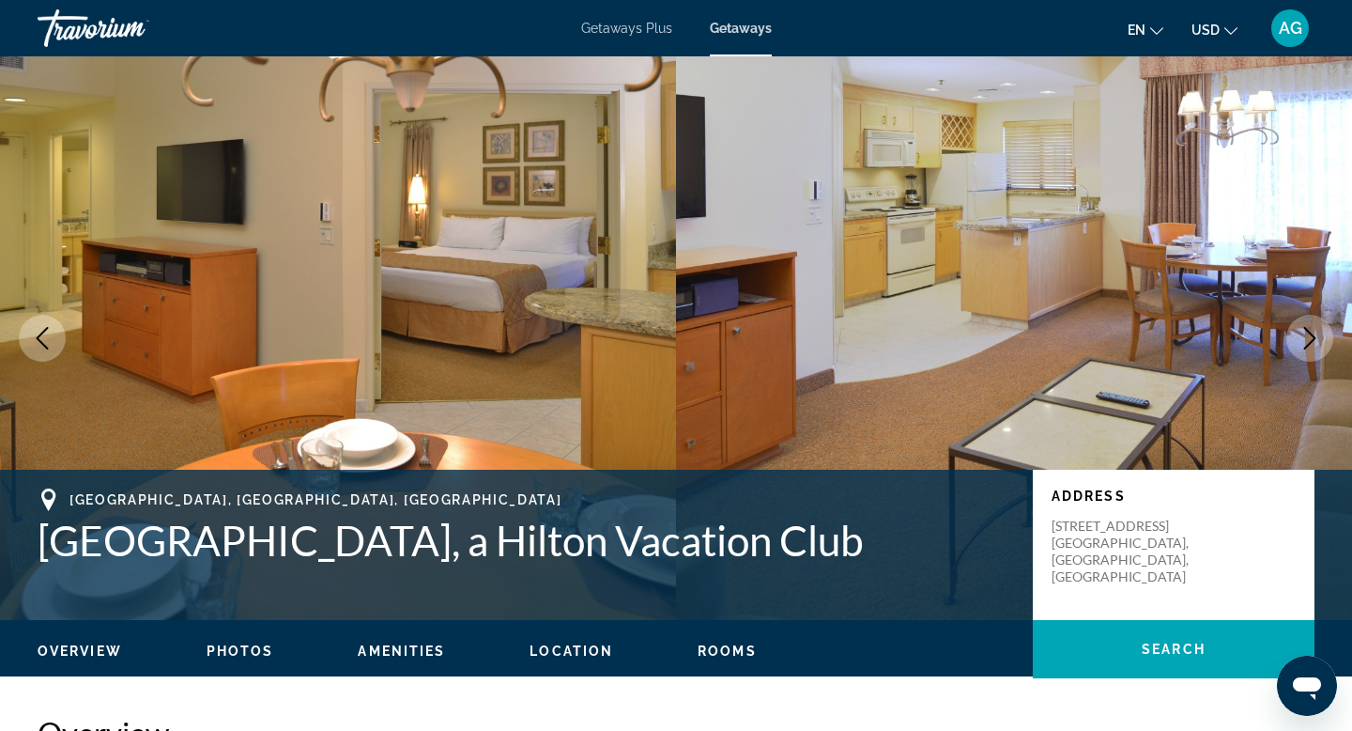
click at [1303, 329] on icon "Next image" at bounding box center [1310, 338] width 23 height 23
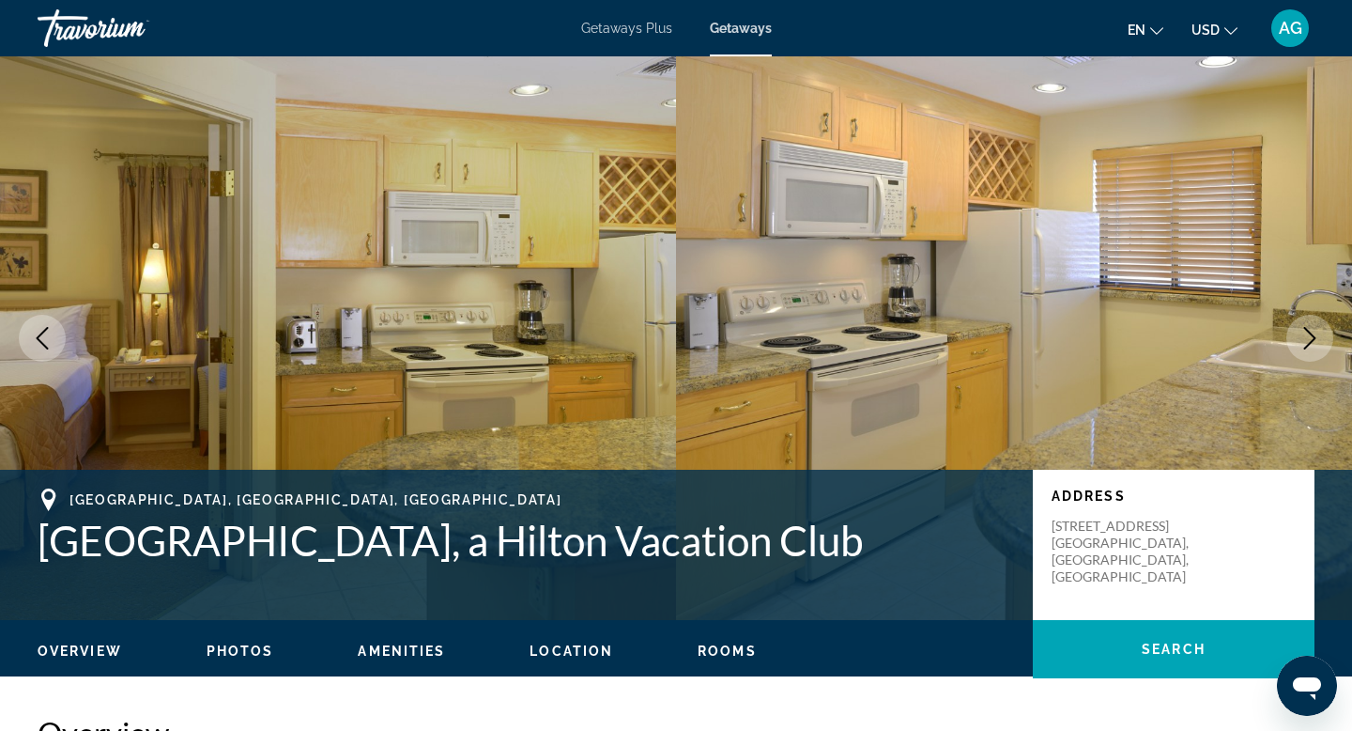
click at [1303, 329] on icon "Next image" at bounding box center [1310, 338] width 23 height 23
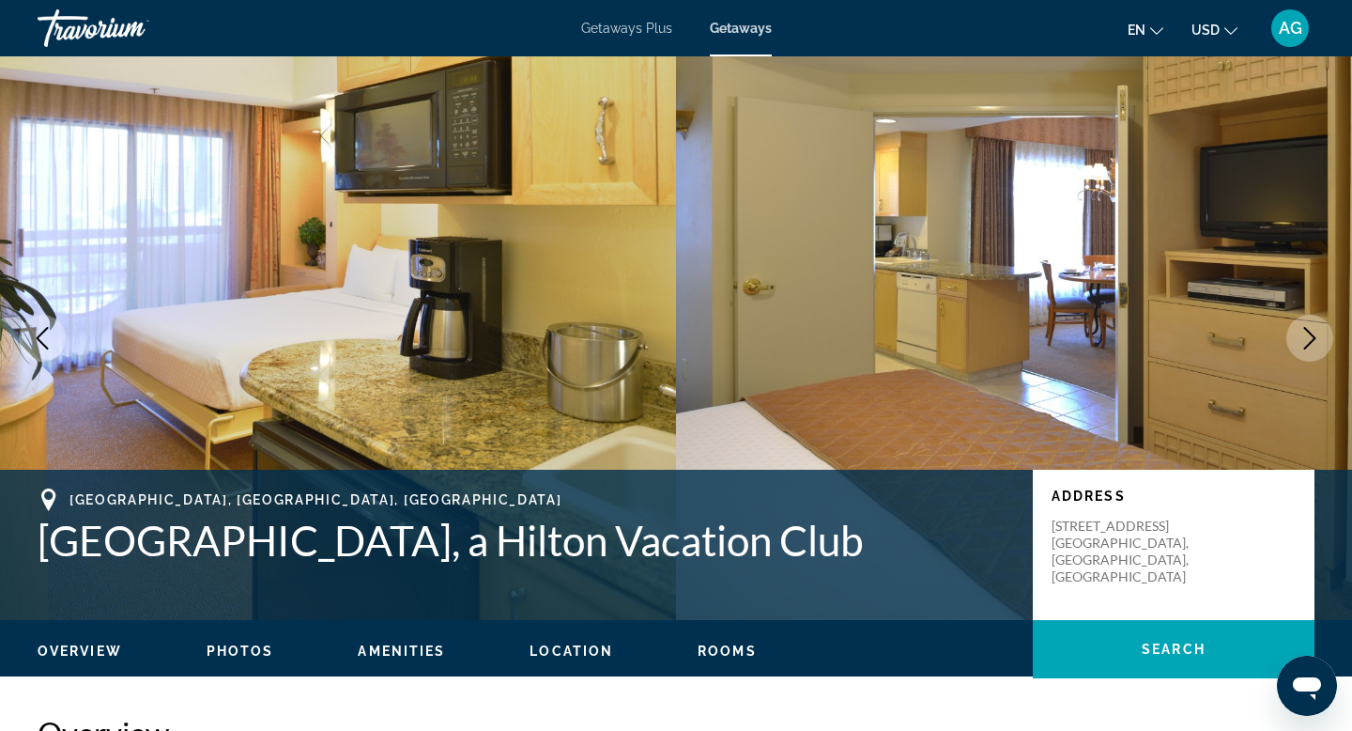
click at [1303, 329] on icon "Next image" at bounding box center [1310, 338] width 23 height 23
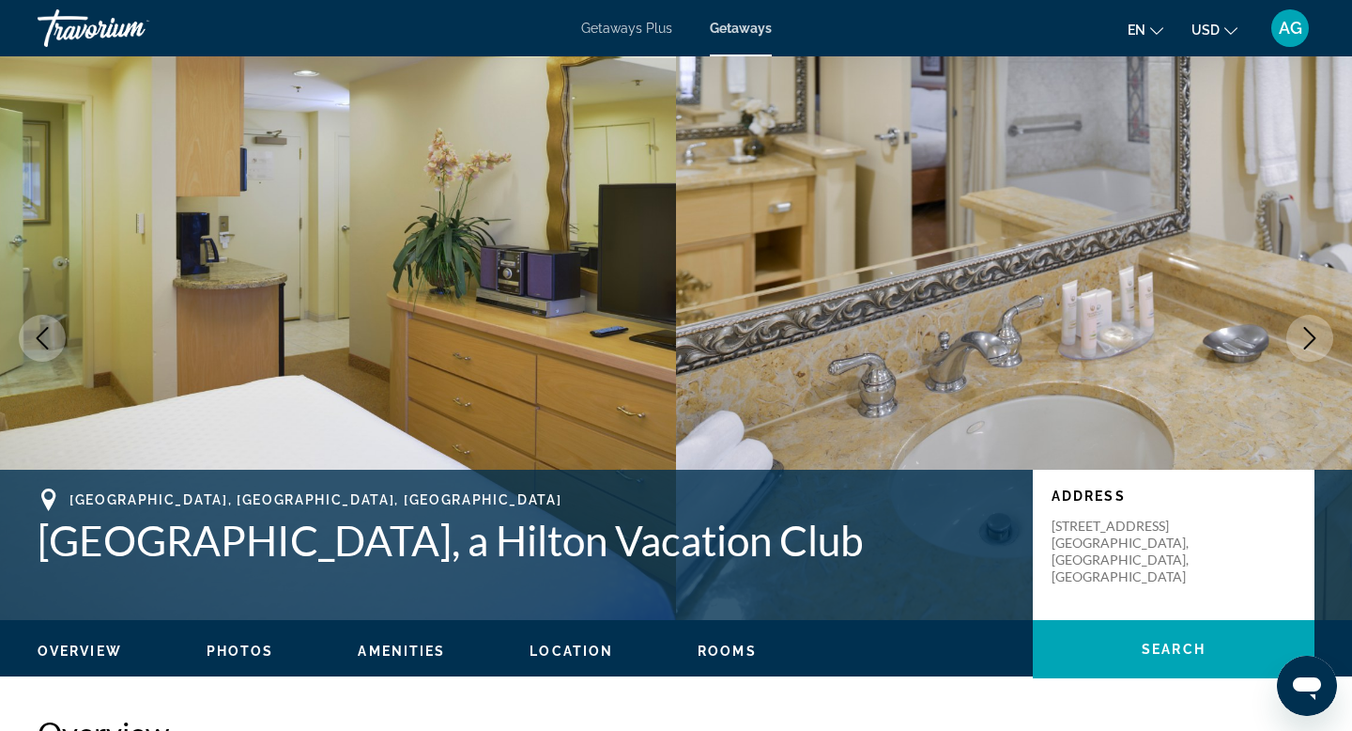
click at [1303, 329] on icon "Next image" at bounding box center [1310, 338] width 23 height 23
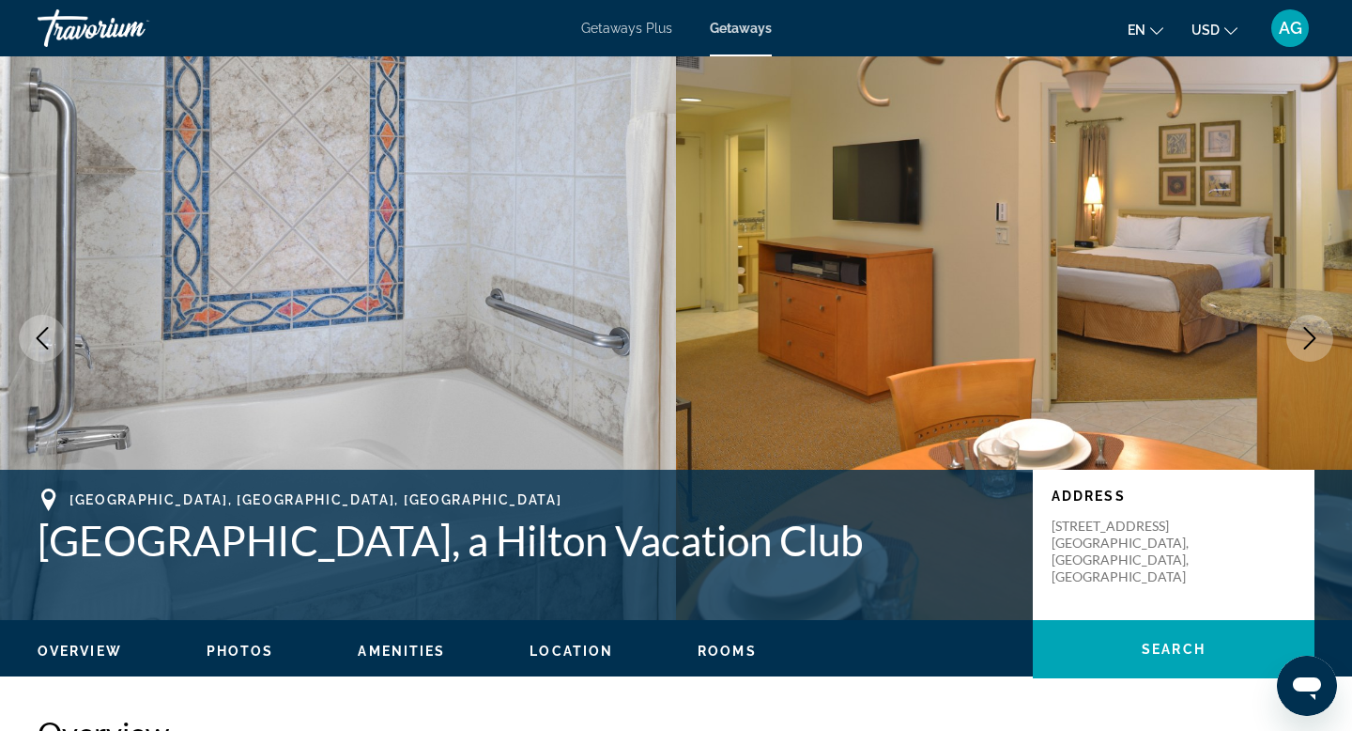
click at [1303, 329] on icon "Next image" at bounding box center [1310, 338] width 23 height 23
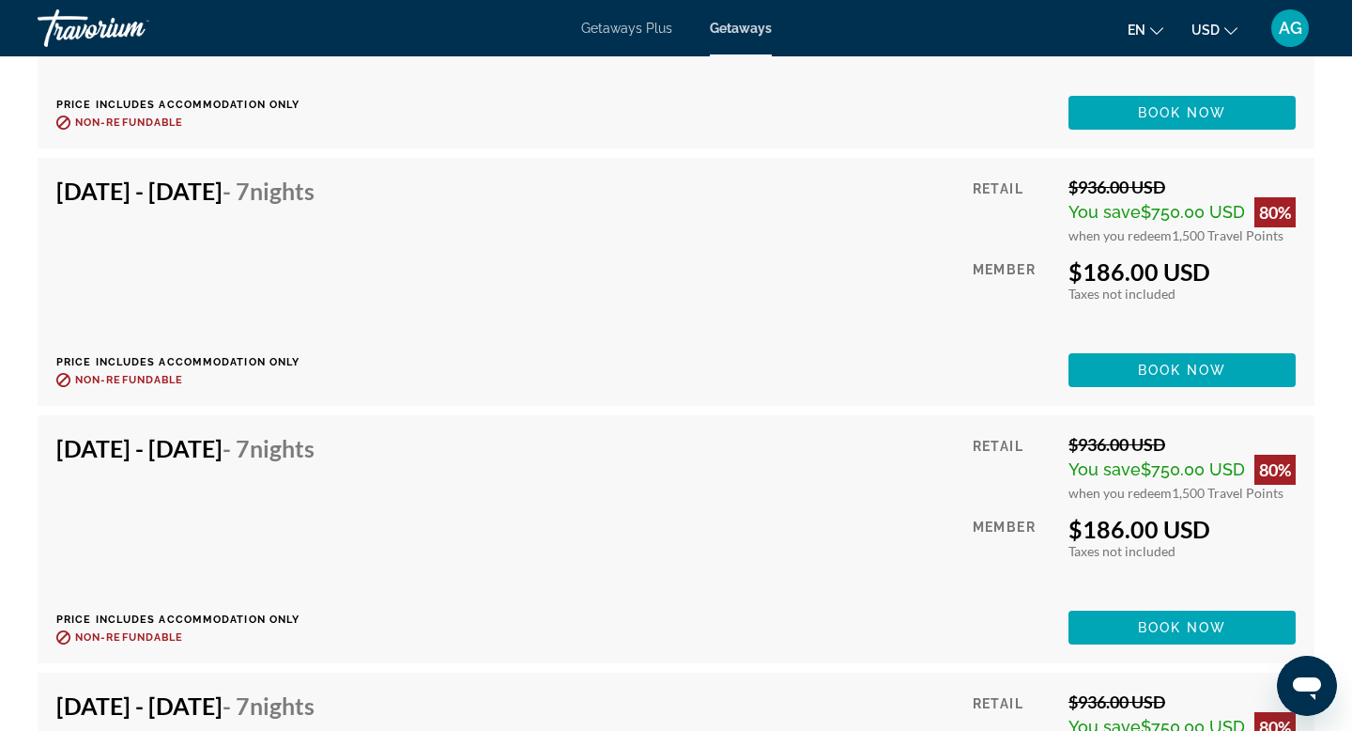
scroll to position [10569, 0]
